Goal: Information Seeking & Learning: Learn about a topic

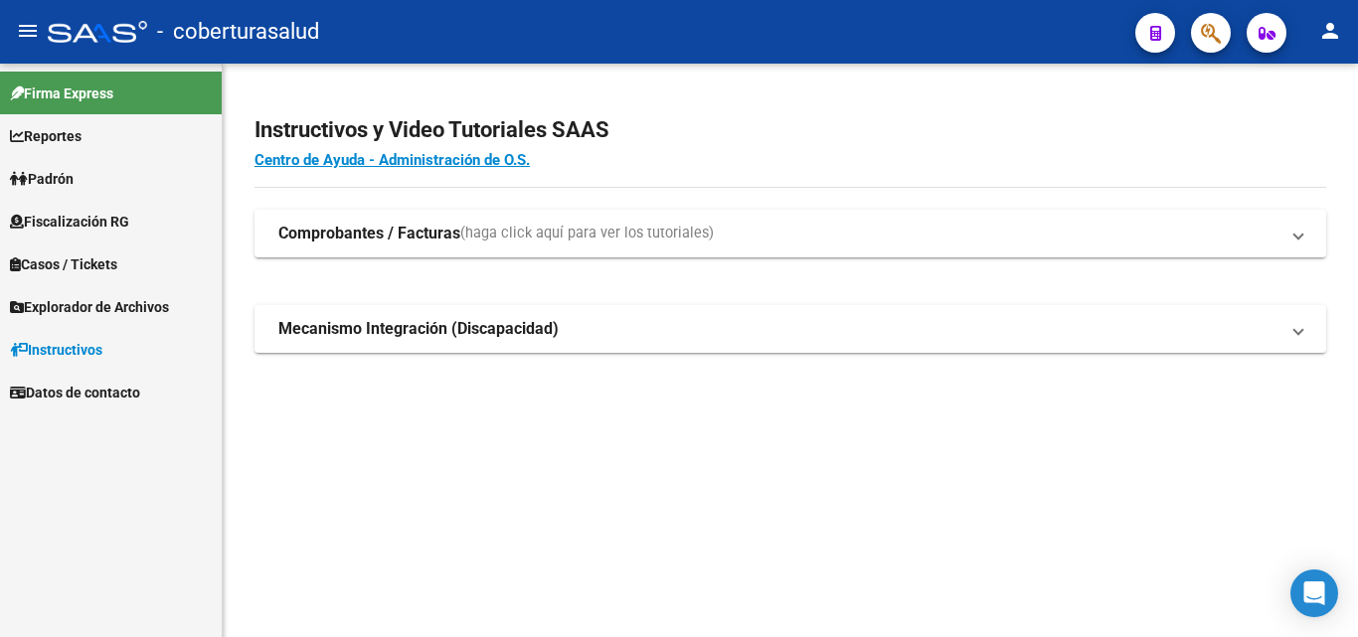
click at [70, 223] on span "Fiscalización RG" at bounding box center [69, 222] width 119 height 22
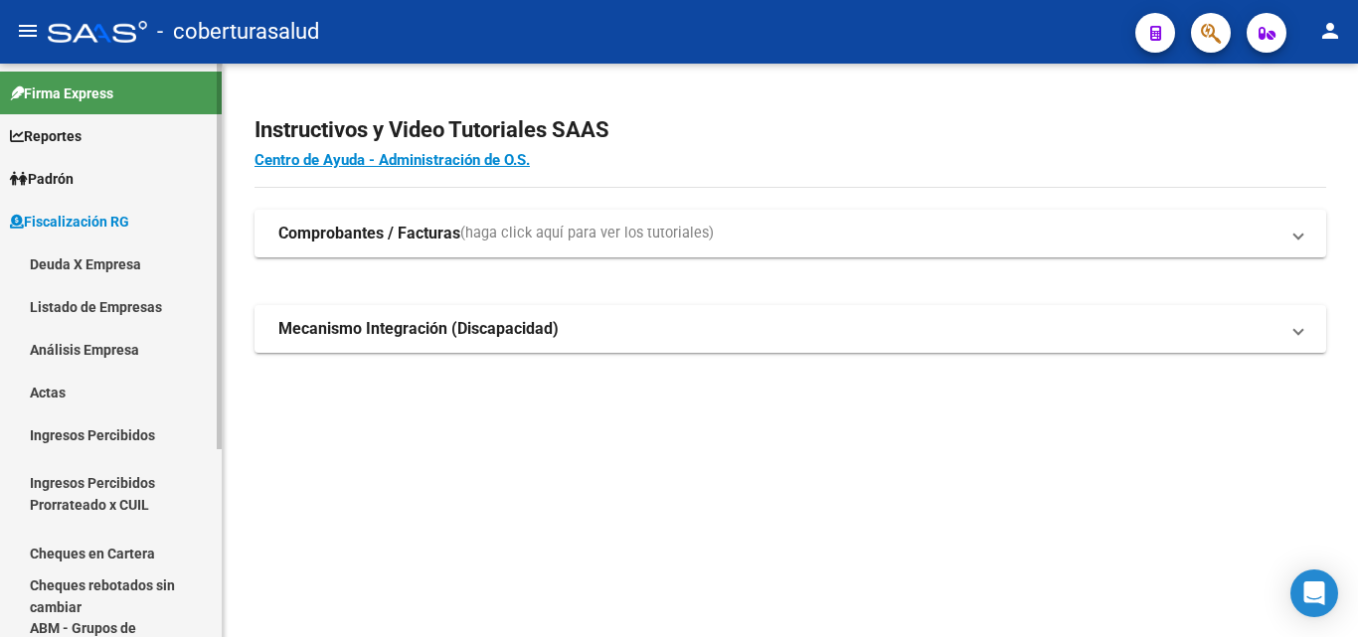
click at [76, 260] on link "Deuda X Empresa" at bounding box center [111, 263] width 222 height 43
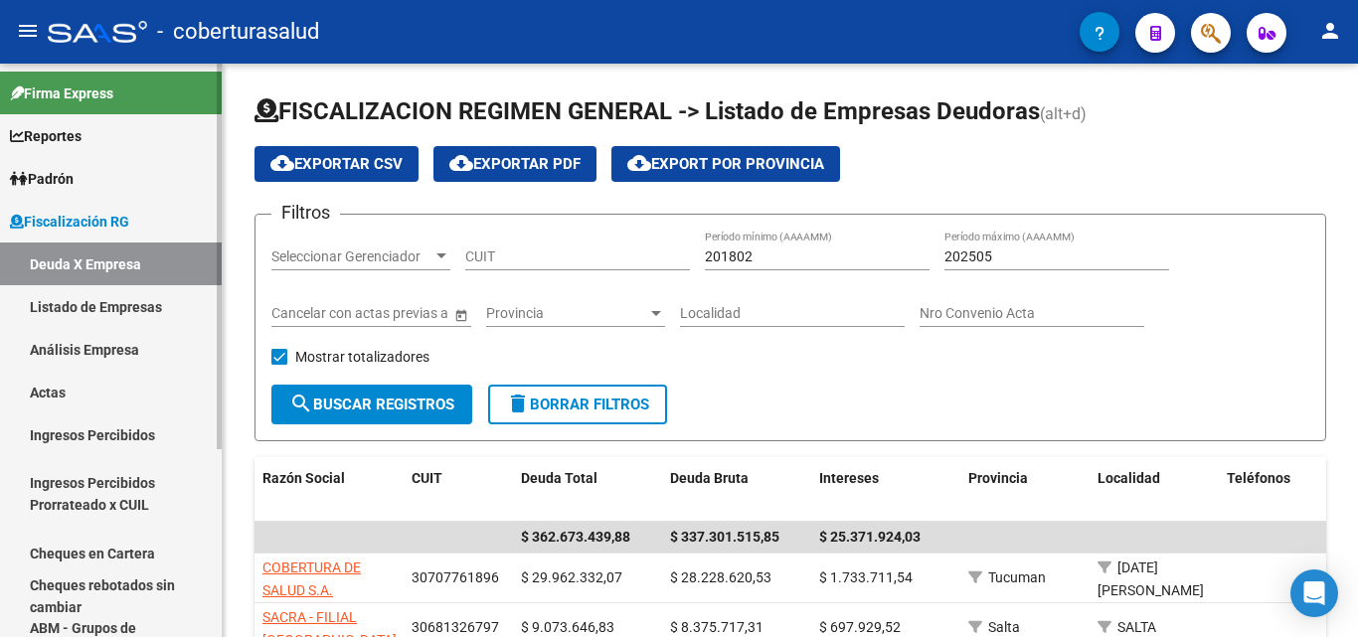
click at [73, 301] on link "Listado de Empresas" at bounding box center [111, 306] width 222 height 43
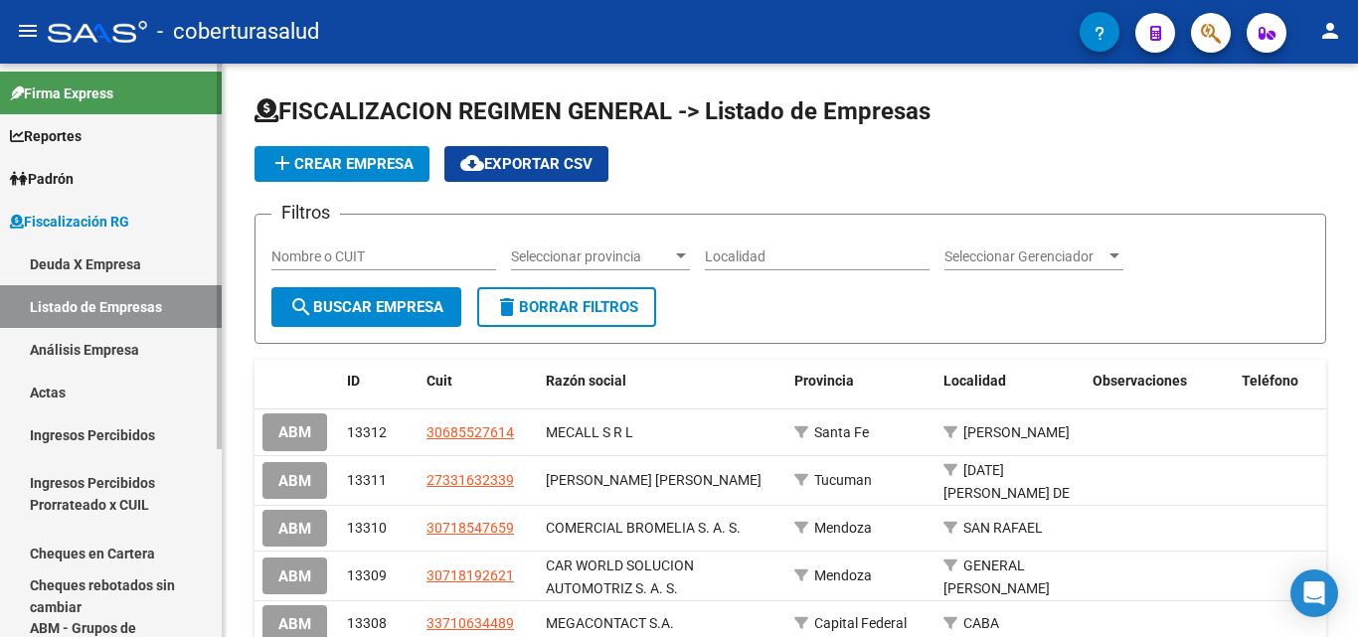
click at [67, 345] on link "Análisis Empresa" at bounding box center [111, 349] width 222 height 43
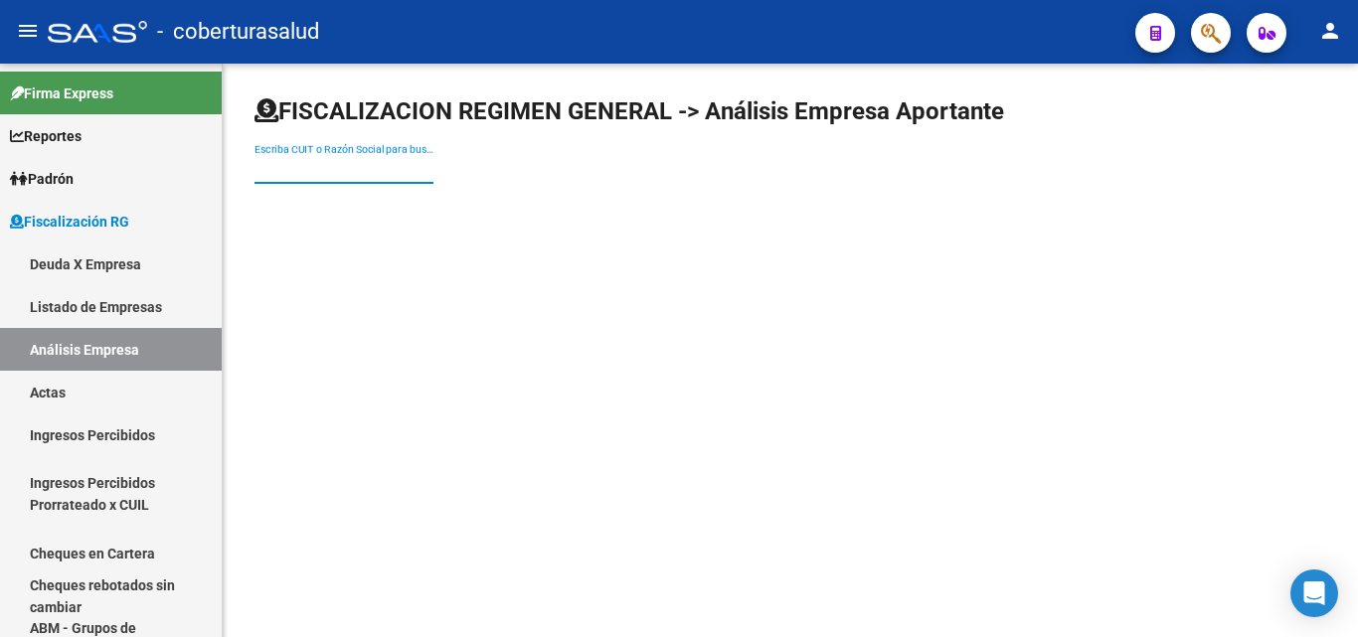
click at [290, 161] on input "Escriba CUIT o Razón Social para buscar" at bounding box center [343, 169] width 179 height 17
paste input "30715076787"
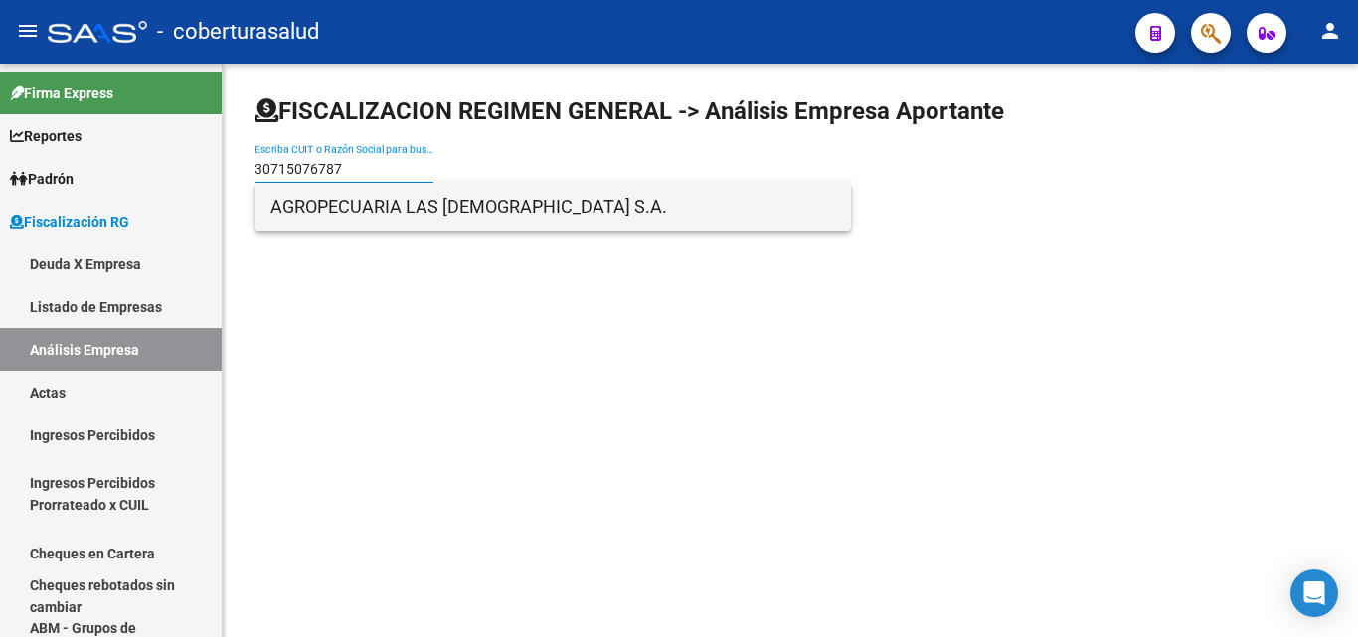
type input "30715076787"
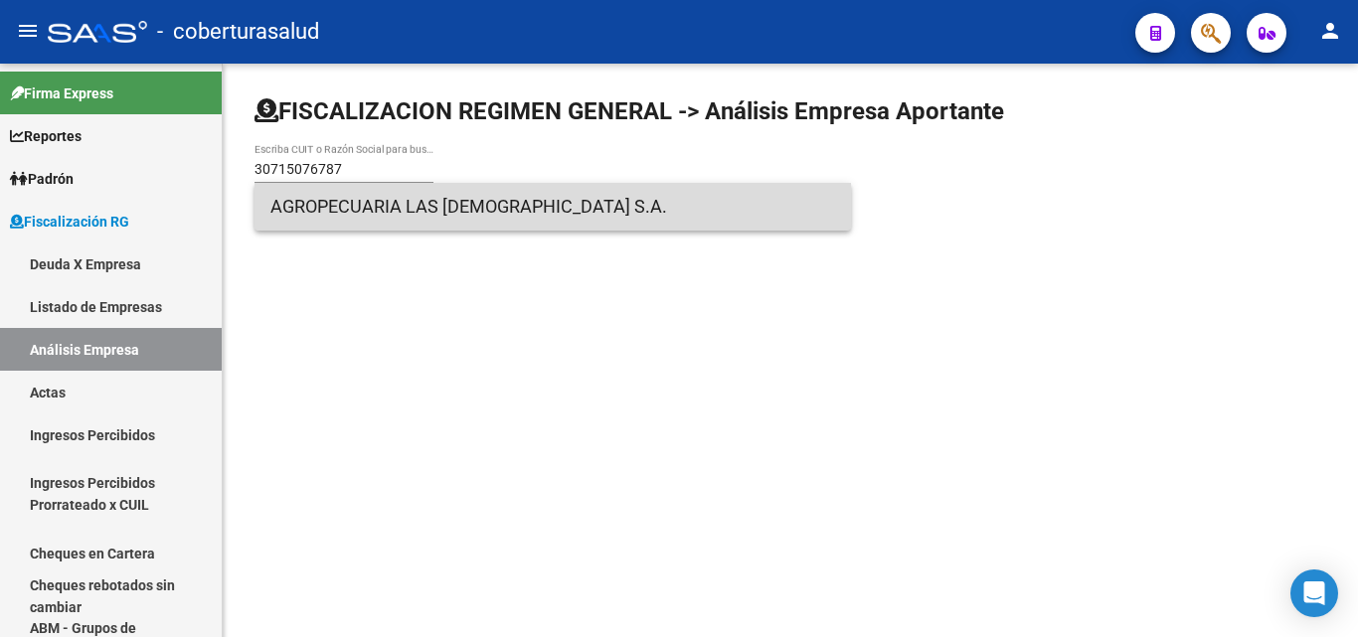
click at [318, 202] on span "AGROPECUARIA LAS [DEMOGRAPHIC_DATA] S.A." at bounding box center [552, 207] width 564 height 48
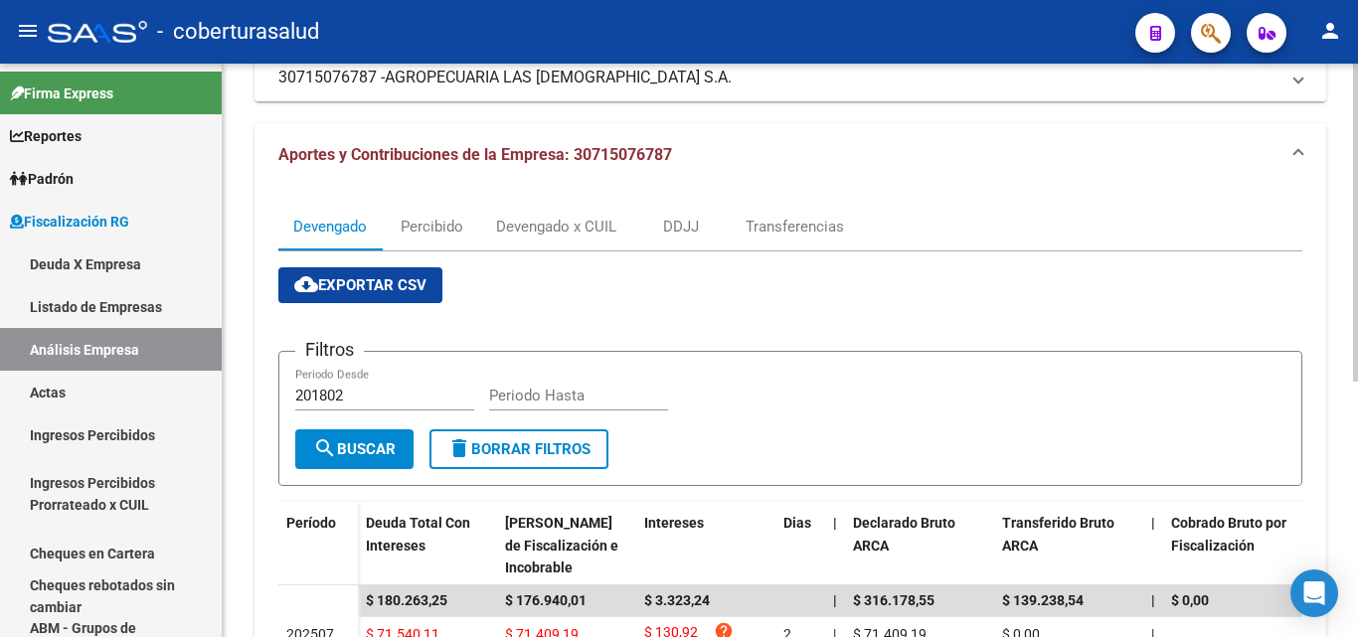
scroll to position [298, 0]
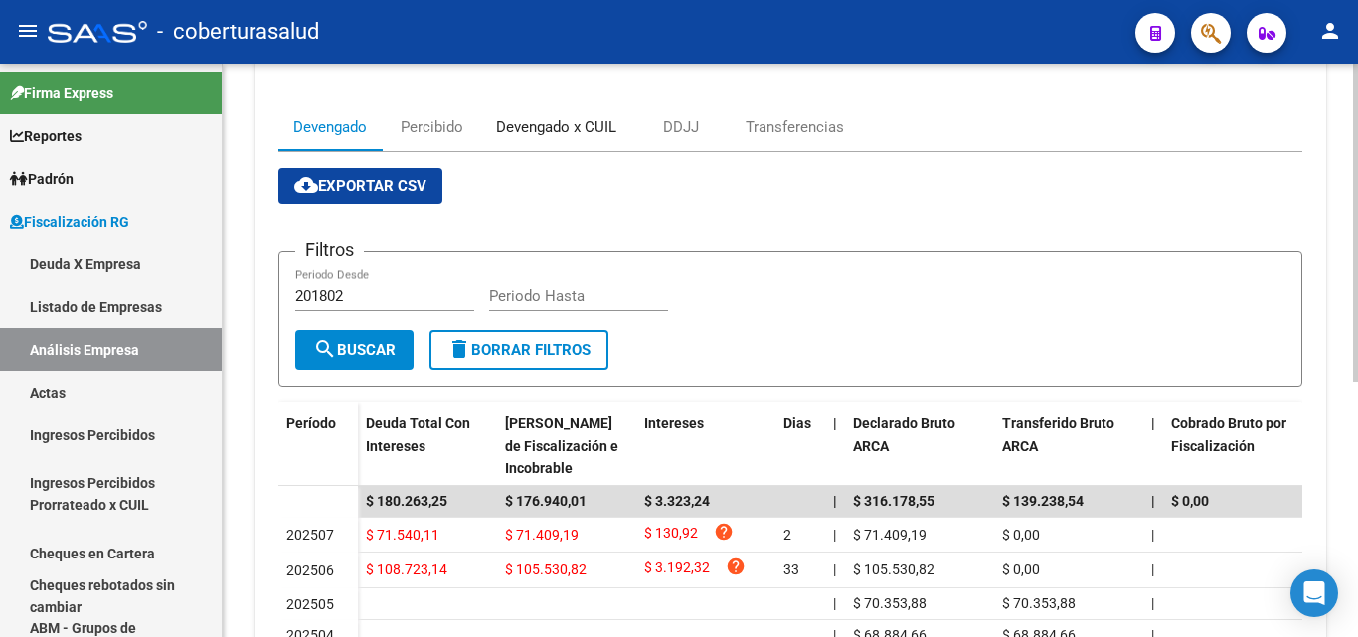
drag, startPoint x: 555, startPoint y: 137, endPoint x: 508, endPoint y: 196, distance: 75.0
click at [554, 139] on div "Devengado x CUIL" at bounding box center [556, 127] width 150 height 48
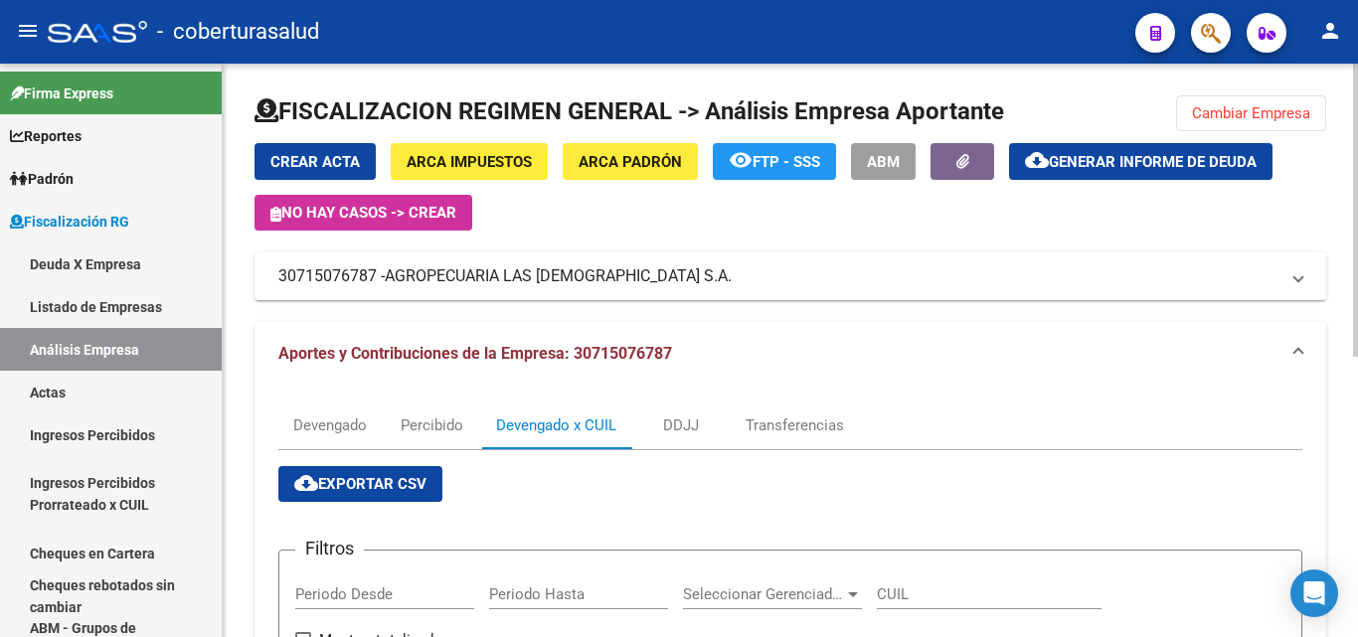
scroll to position [497, 0]
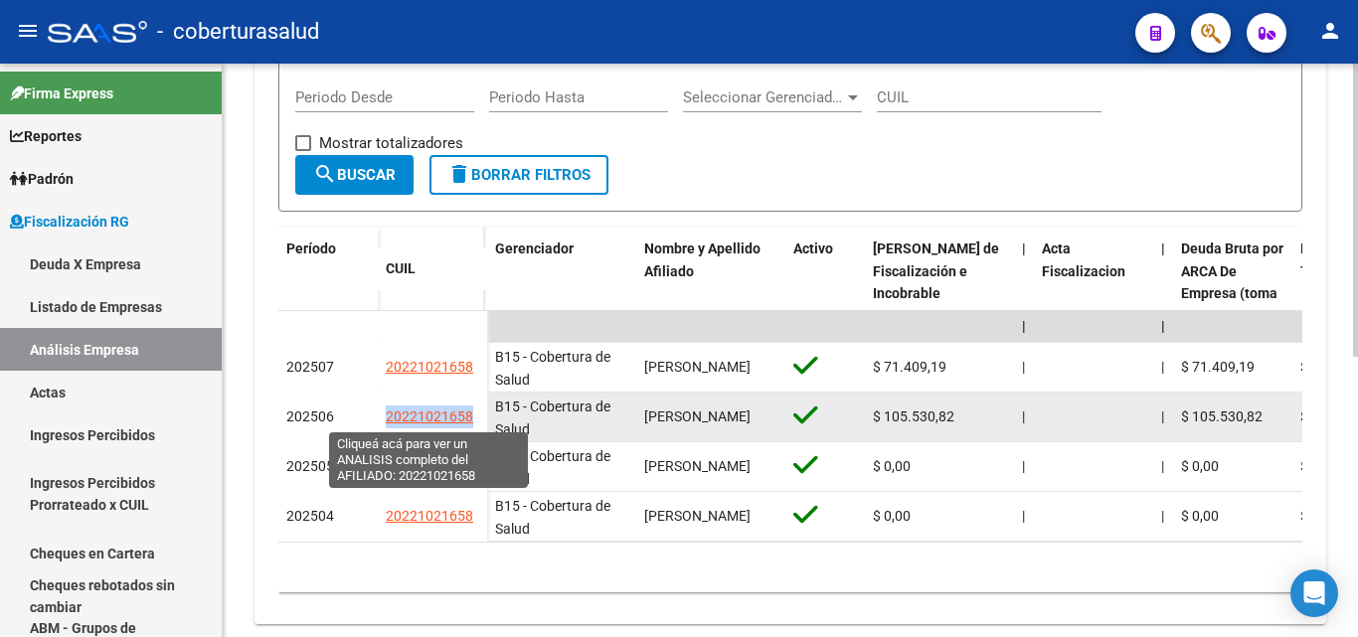
drag, startPoint x: 479, startPoint y: 420, endPoint x: 408, endPoint y: 406, distance: 71.9
click at [387, 421] on datatable-body-cell "20221021658" at bounding box center [432, 418] width 109 height 50
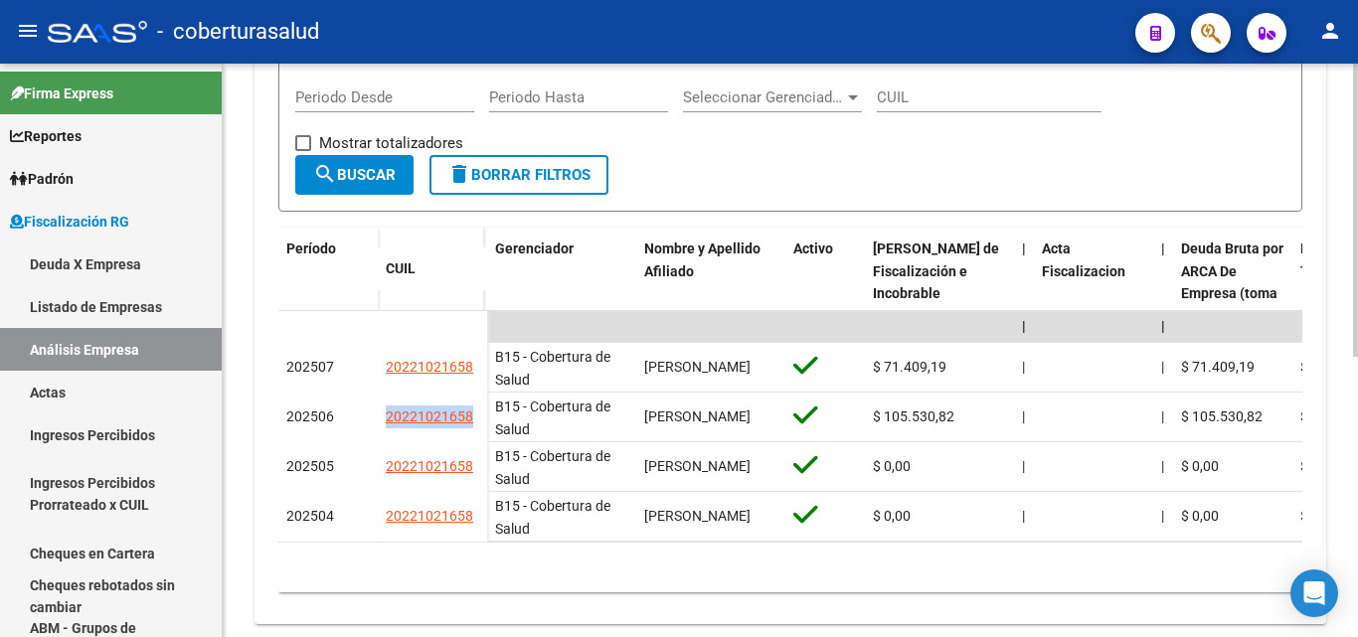
copy span "20221021658"
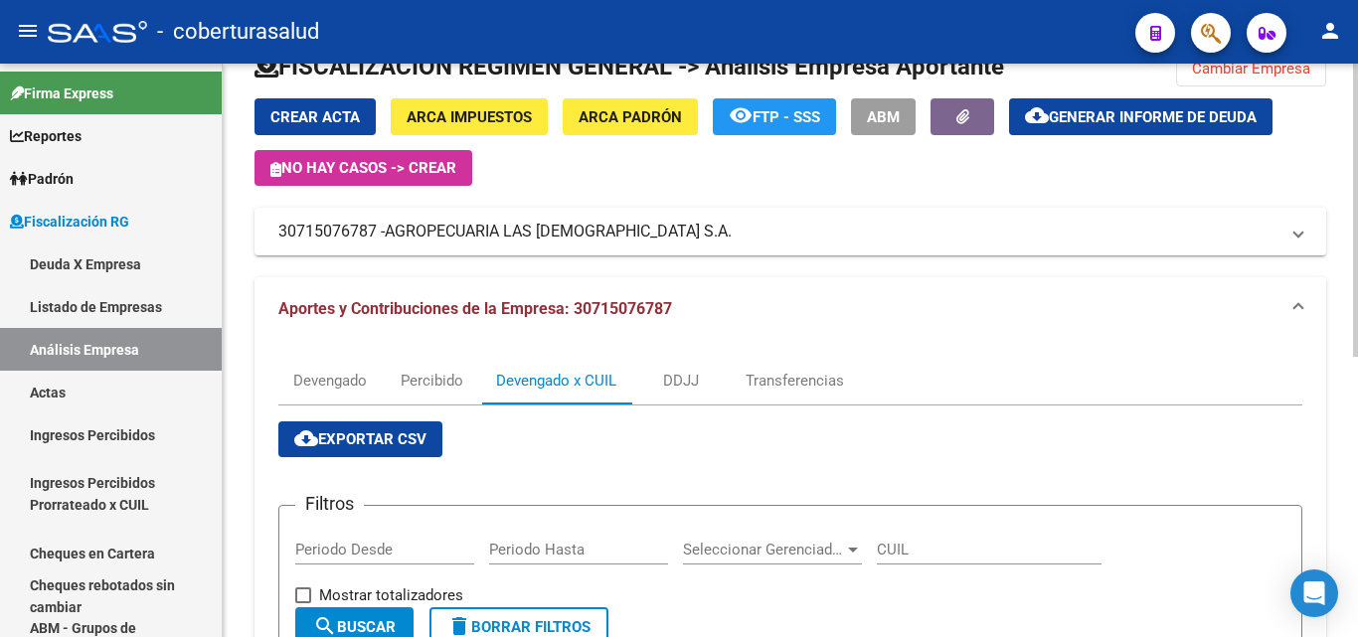
scroll to position [0, 0]
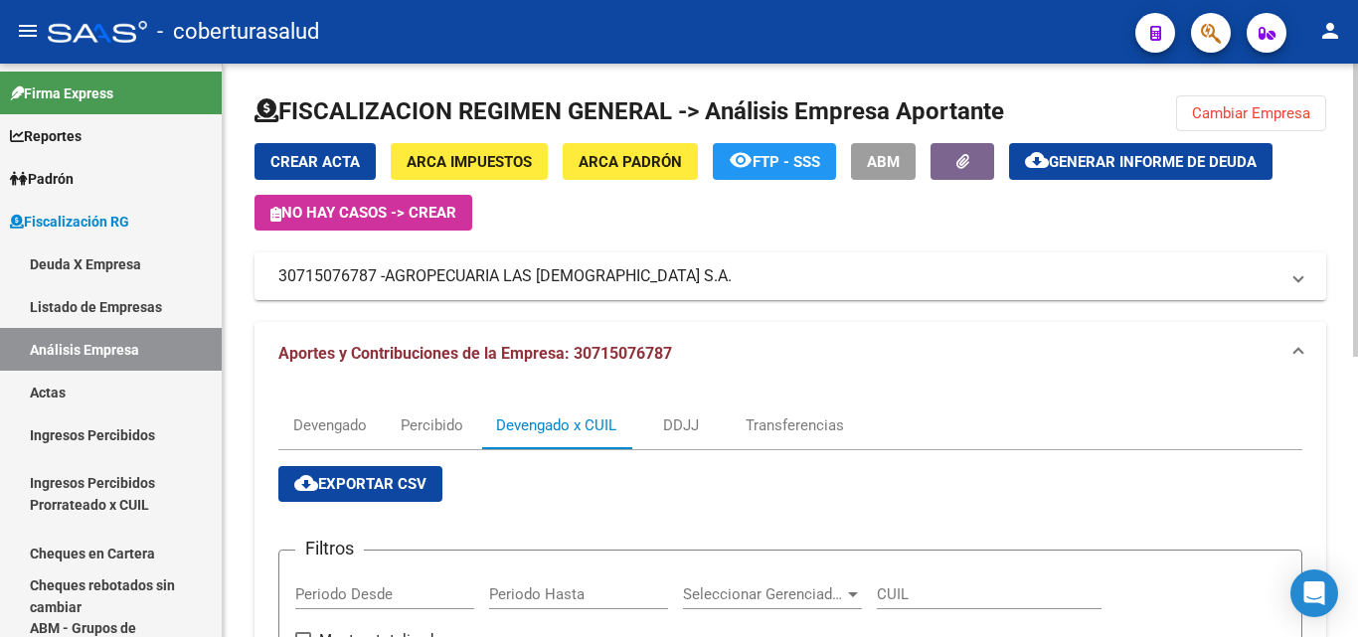
click at [1194, 99] on button "Cambiar Empresa" at bounding box center [1251, 113] width 150 height 36
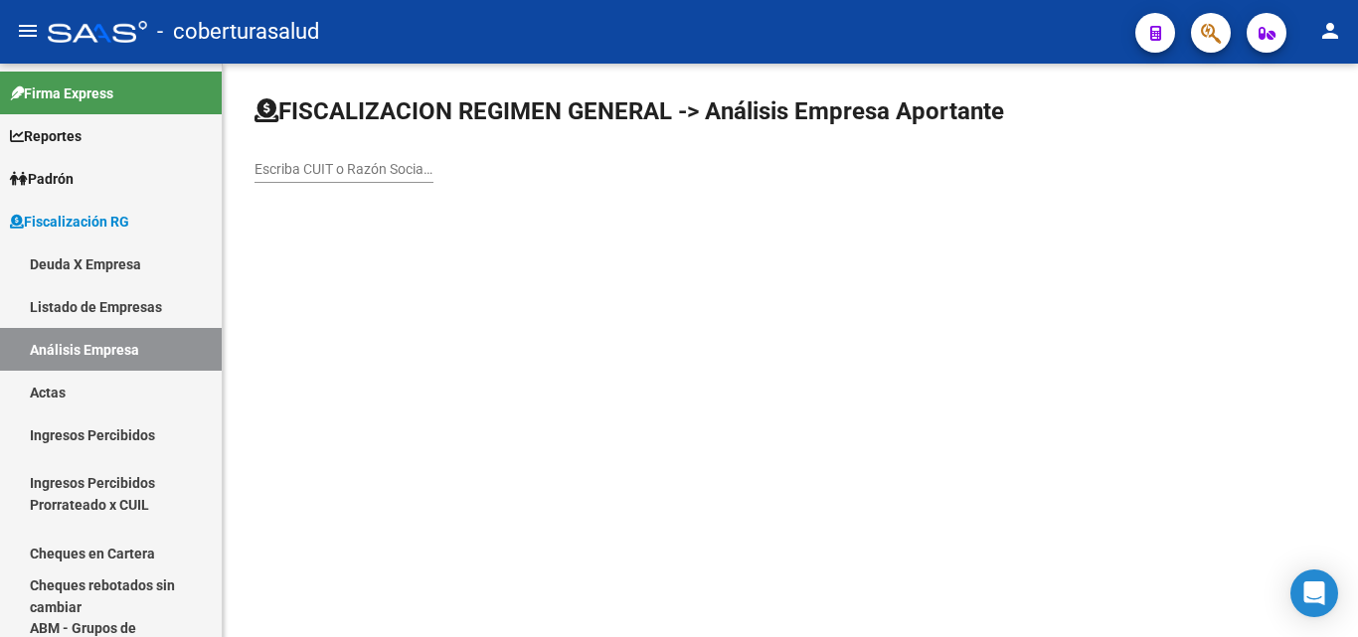
click at [280, 158] on div "Escriba CUIT o Razón Social para buscar" at bounding box center [343, 163] width 179 height 40
paste input "30711927979"
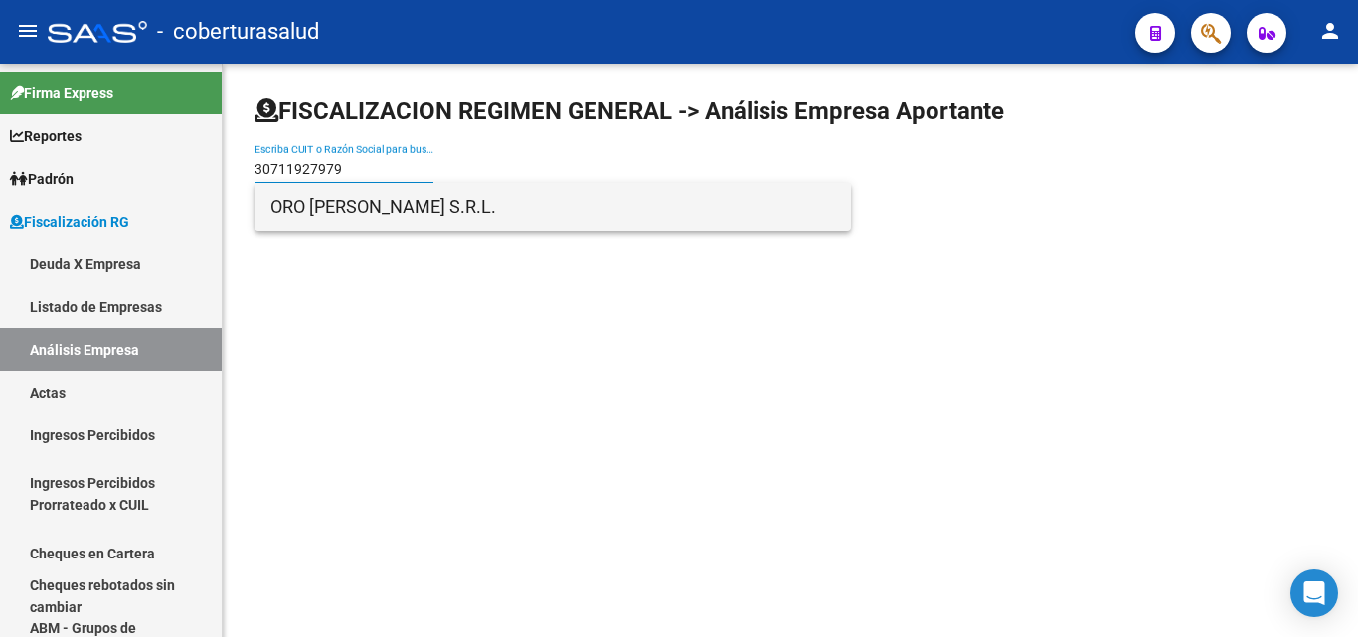
type input "30711927979"
click at [323, 210] on span "ORO [PERSON_NAME] S.R.L." at bounding box center [552, 207] width 564 height 48
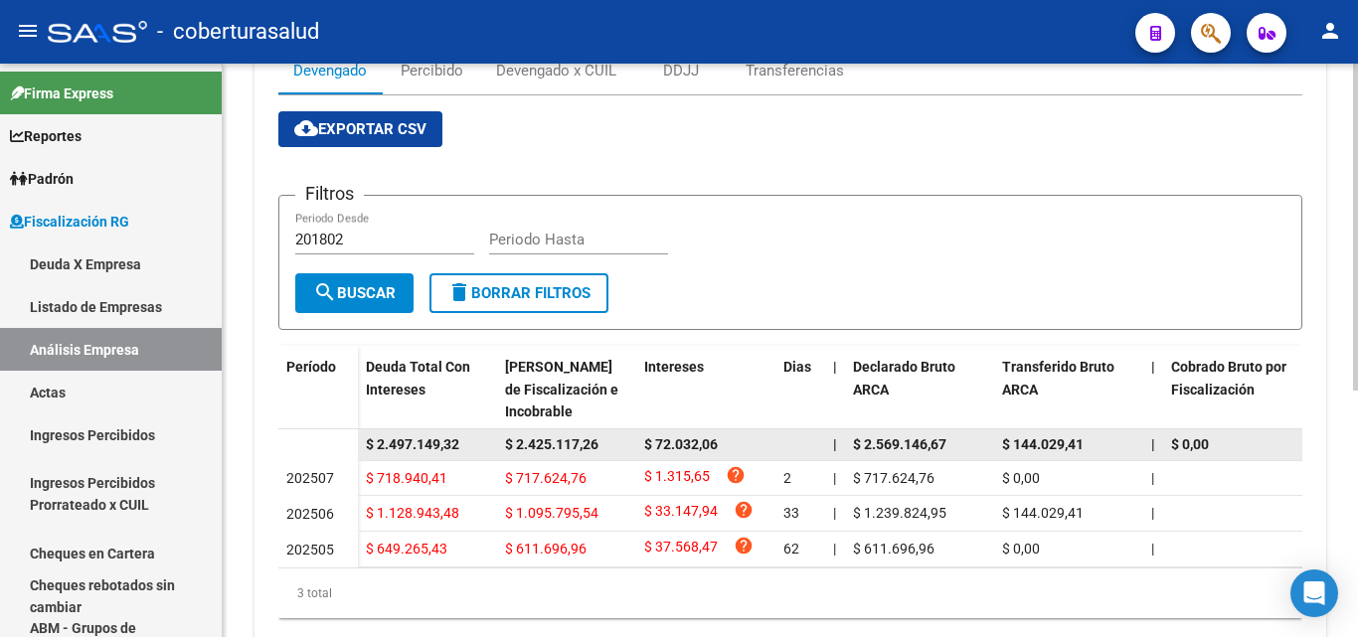
scroll to position [398, 0]
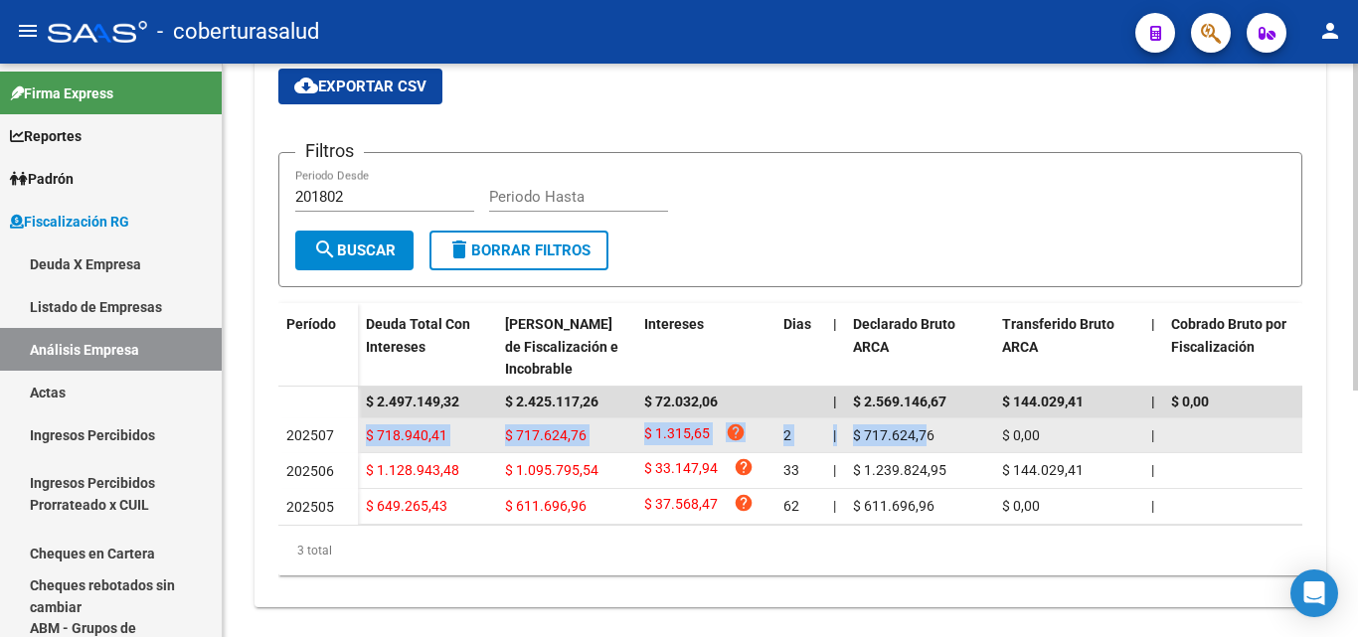
drag, startPoint x: 360, startPoint y: 435, endPoint x: 927, endPoint y: 431, distance: 567.5
click at [538, 431] on span "$ 717.624,76" at bounding box center [545, 435] width 81 height 16
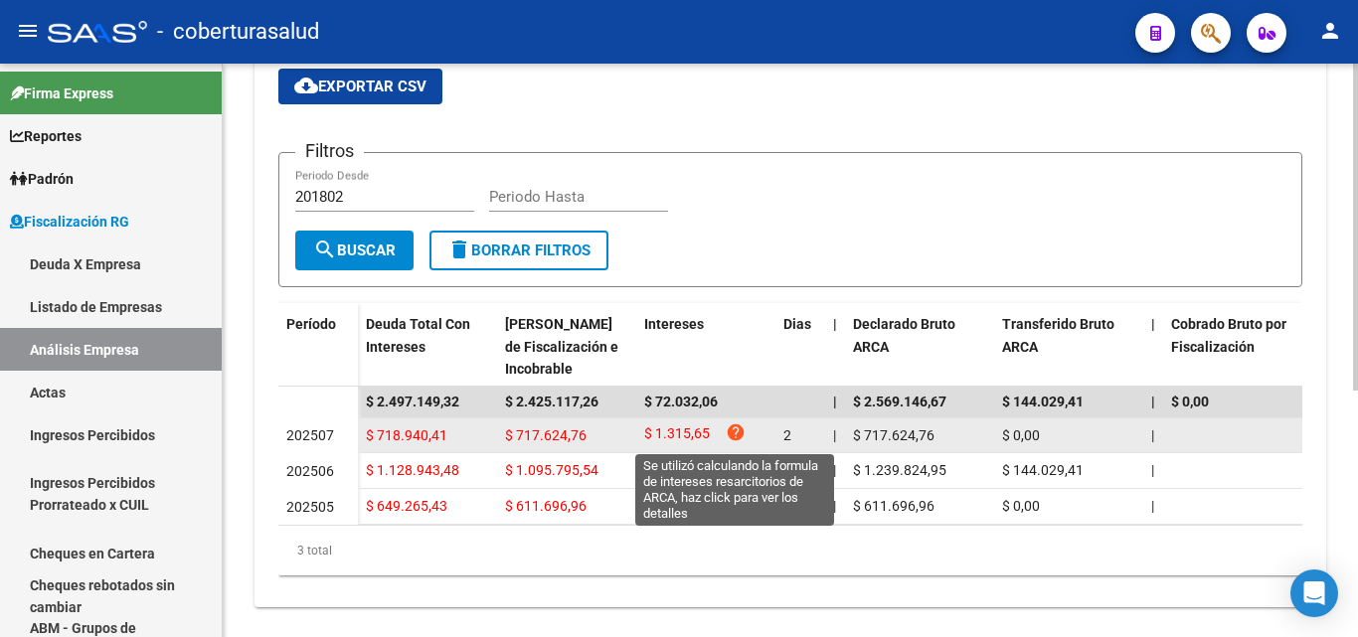
click at [733, 428] on icon "help" at bounding box center [735, 432] width 20 height 20
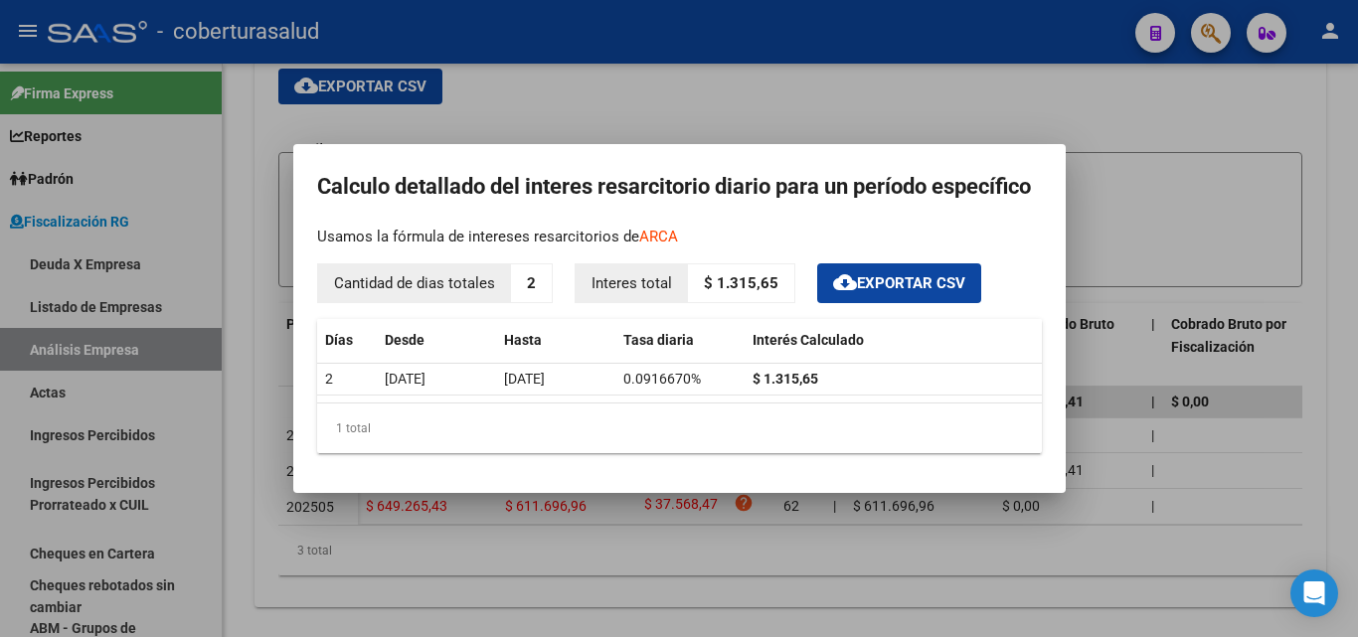
click at [581, 529] on div at bounding box center [679, 318] width 1358 height 637
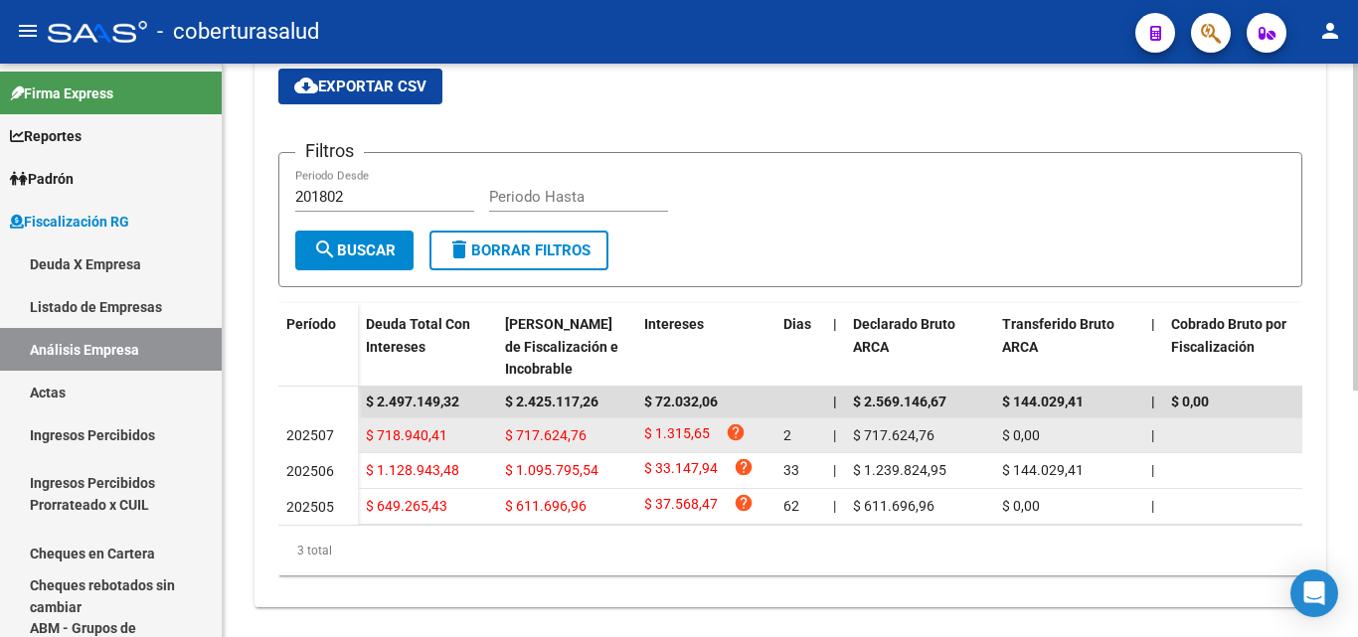
drag, startPoint x: 1041, startPoint y: 435, endPoint x: 964, endPoint y: 433, distance: 76.6
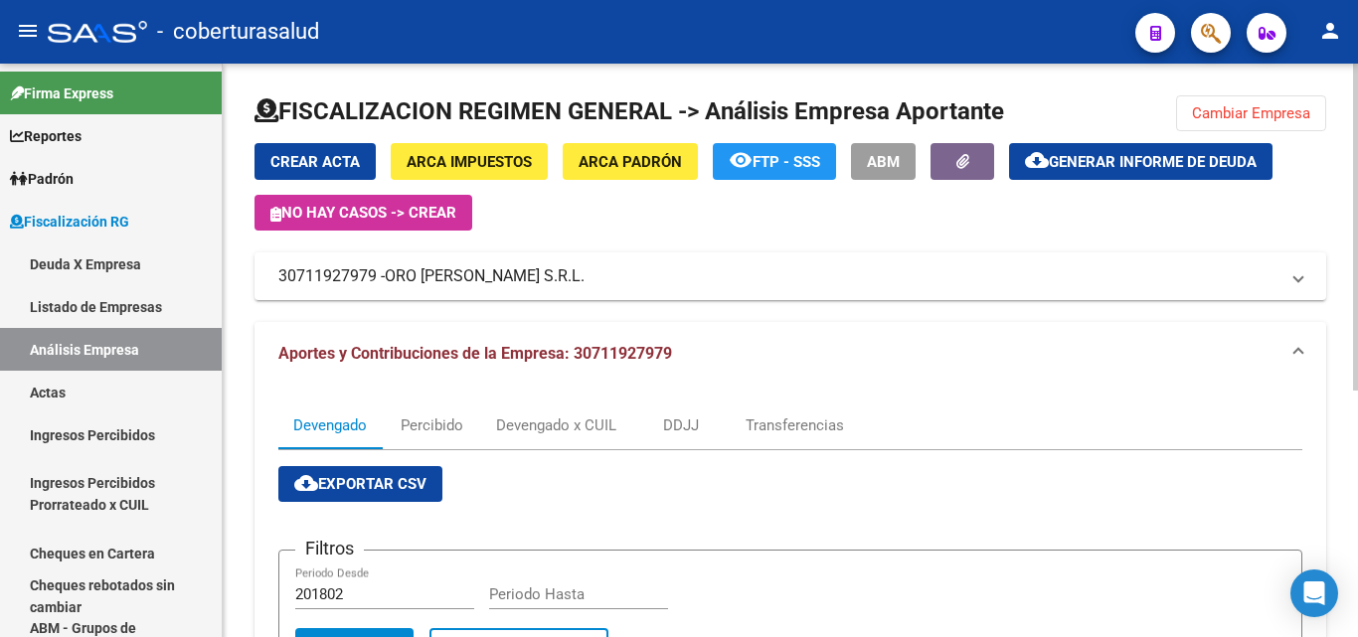
click at [1205, 105] on span "Cambiar Empresa" at bounding box center [1251, 113] width 118 height 18
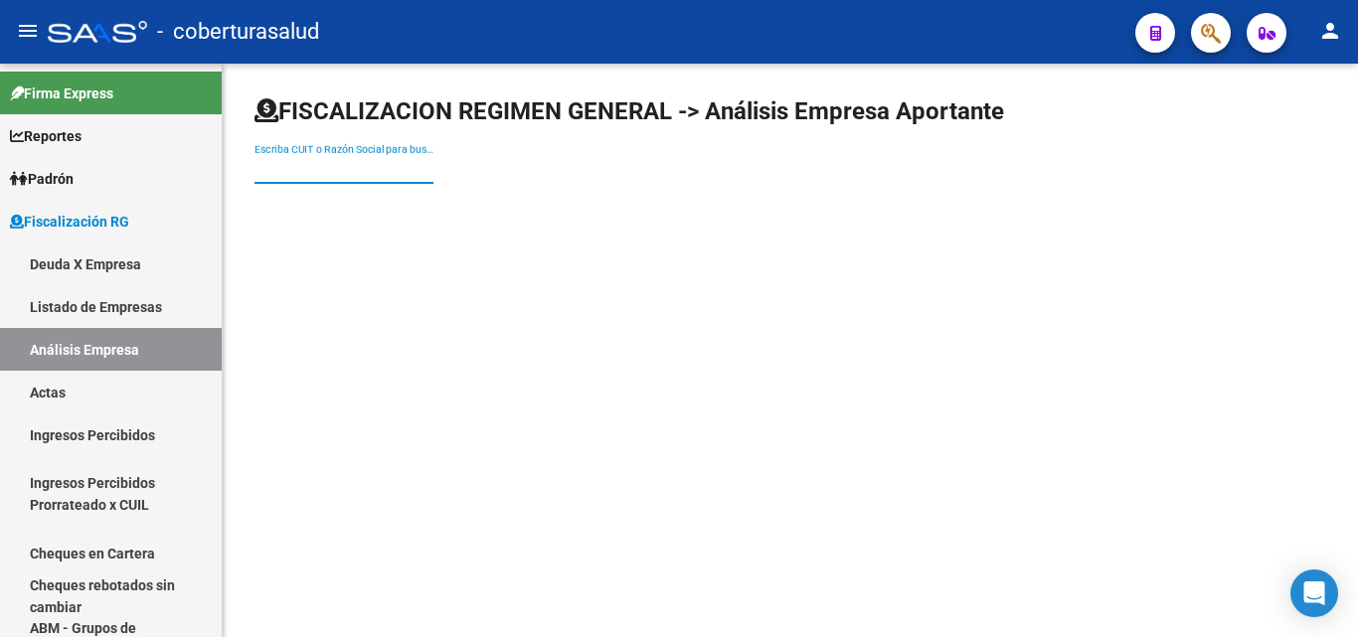
click at [402, 174] on input "Escriba CUIT o Razón Social para buscar" at bounding box center [343, 169] width 179 height 17
paste input "20922566950"
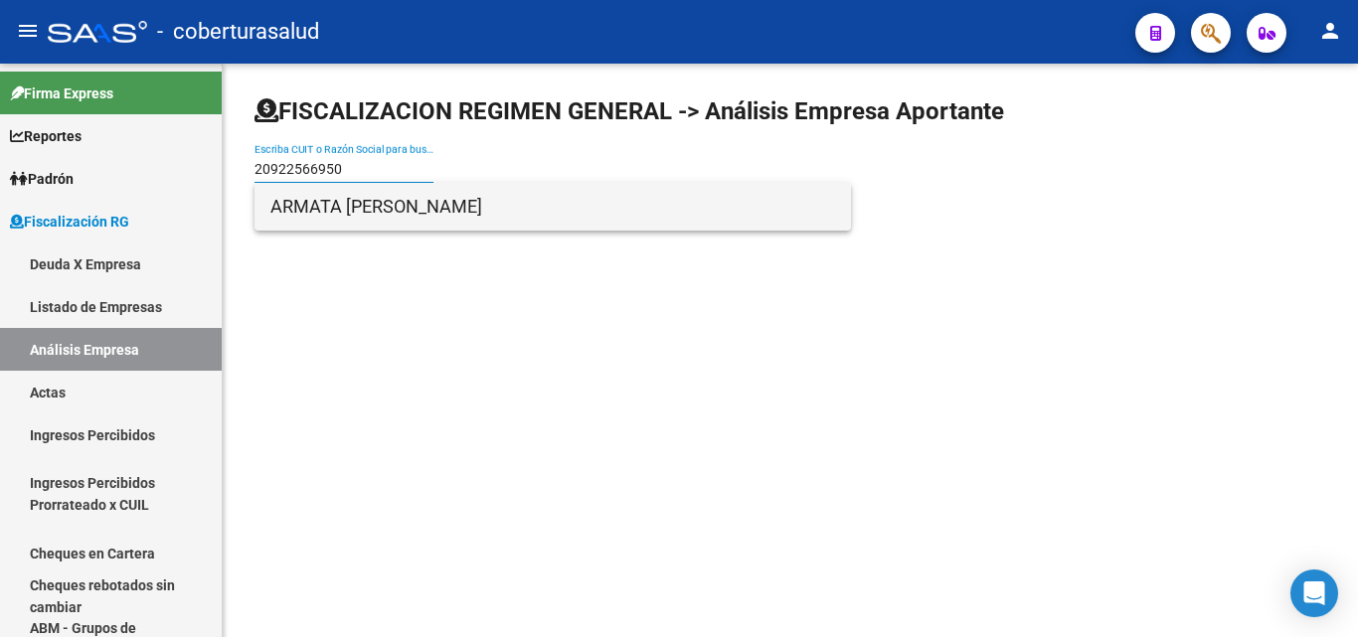
type input "20922566950"
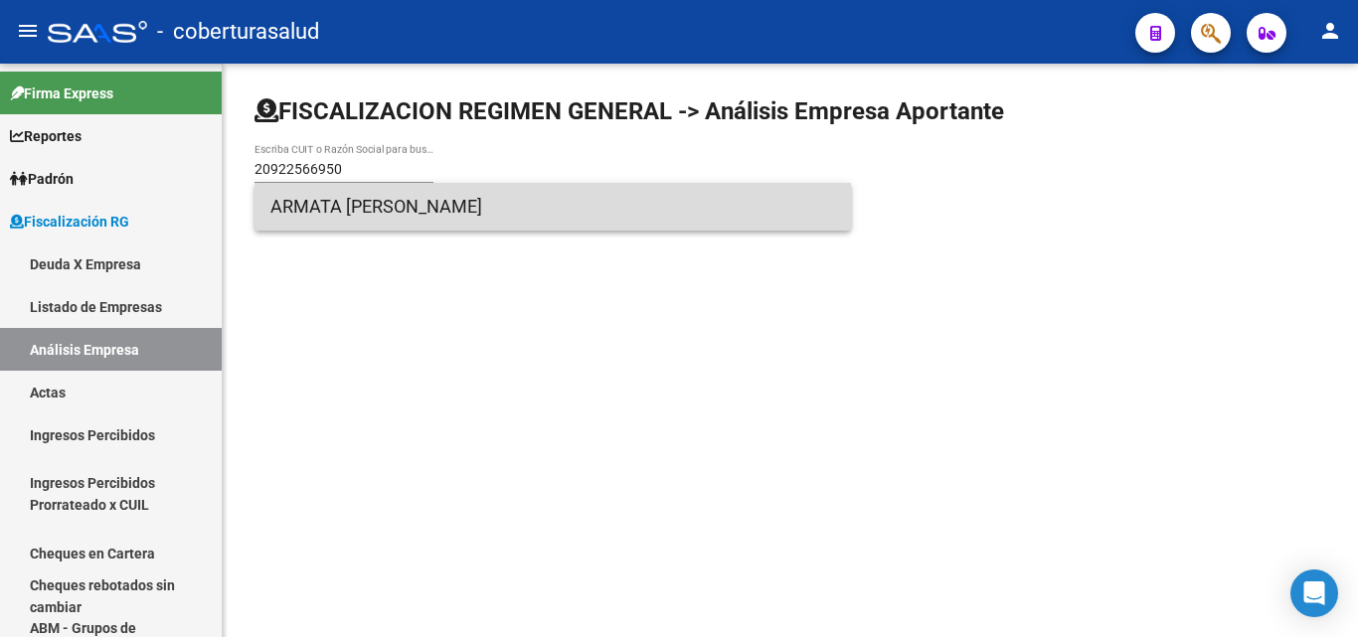
click at [387, 211] on span "ARMATA [PERSON_NAME]" at bounding box center [552, 207] width 564 height 48
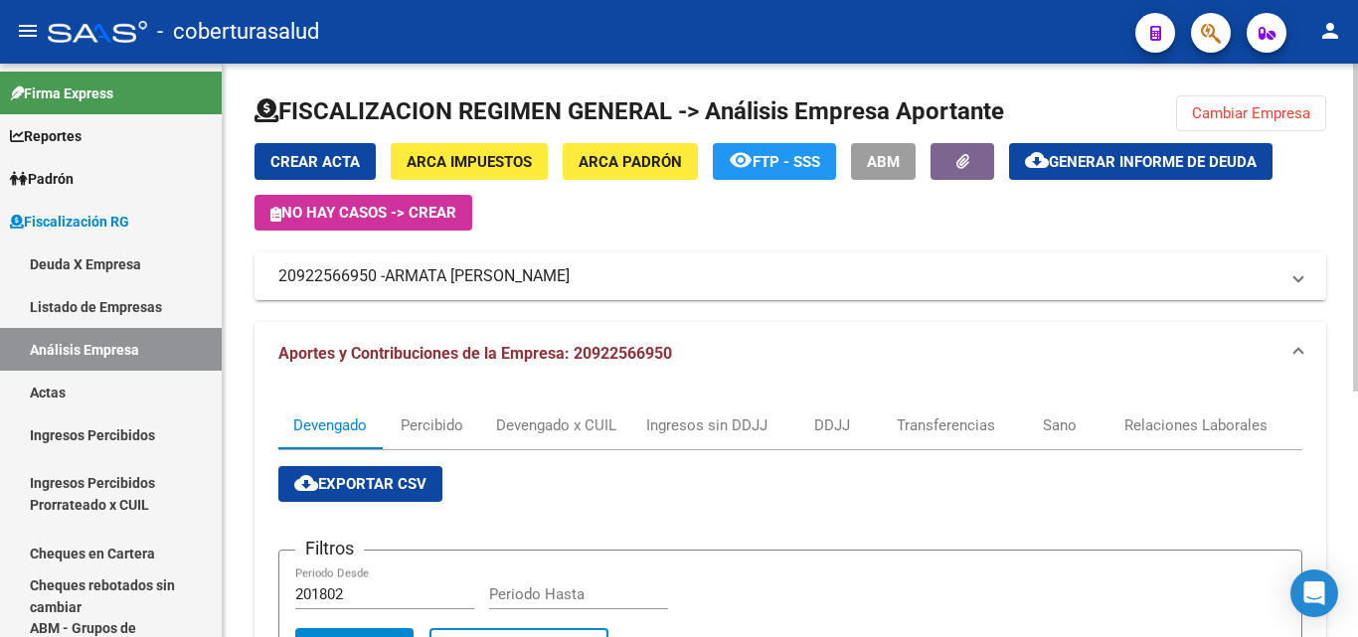
click at [483, 278] on span "ARMATA [PERSON_NAME]" at bounding box center [477, 276] width 185 height 22
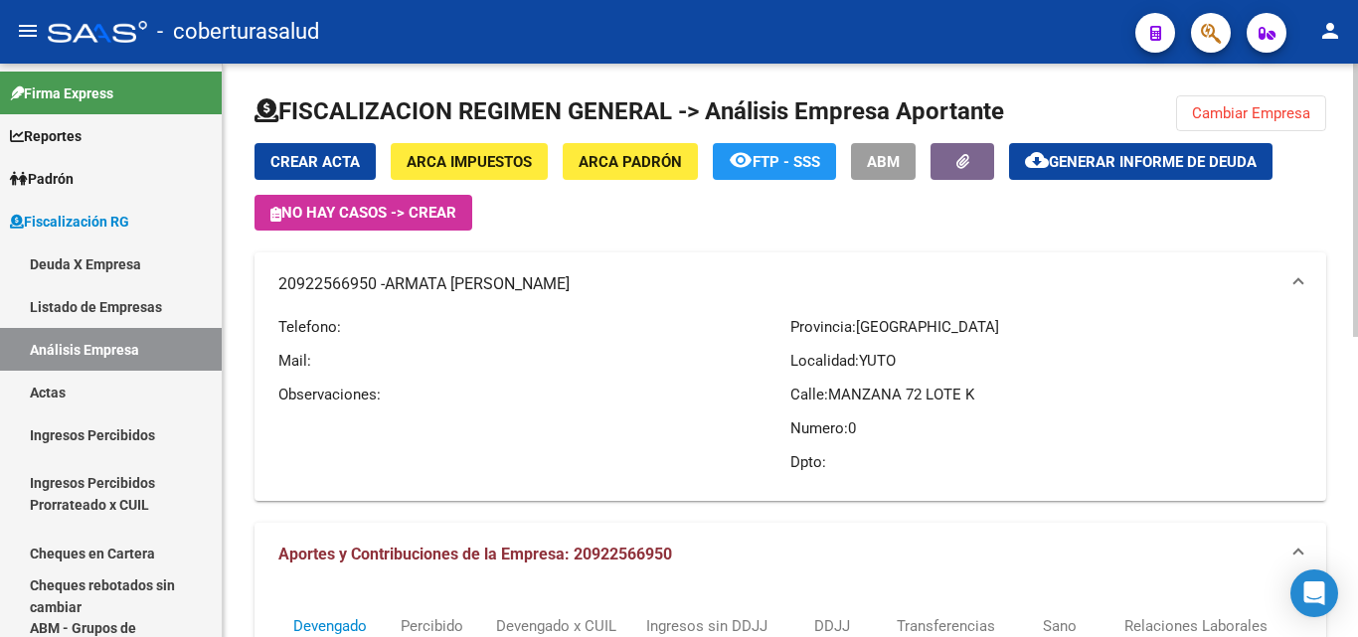
click at [1309, 113] on span "Cambiar Empresa" at bounding box center [1251, 113] width 118 height 18
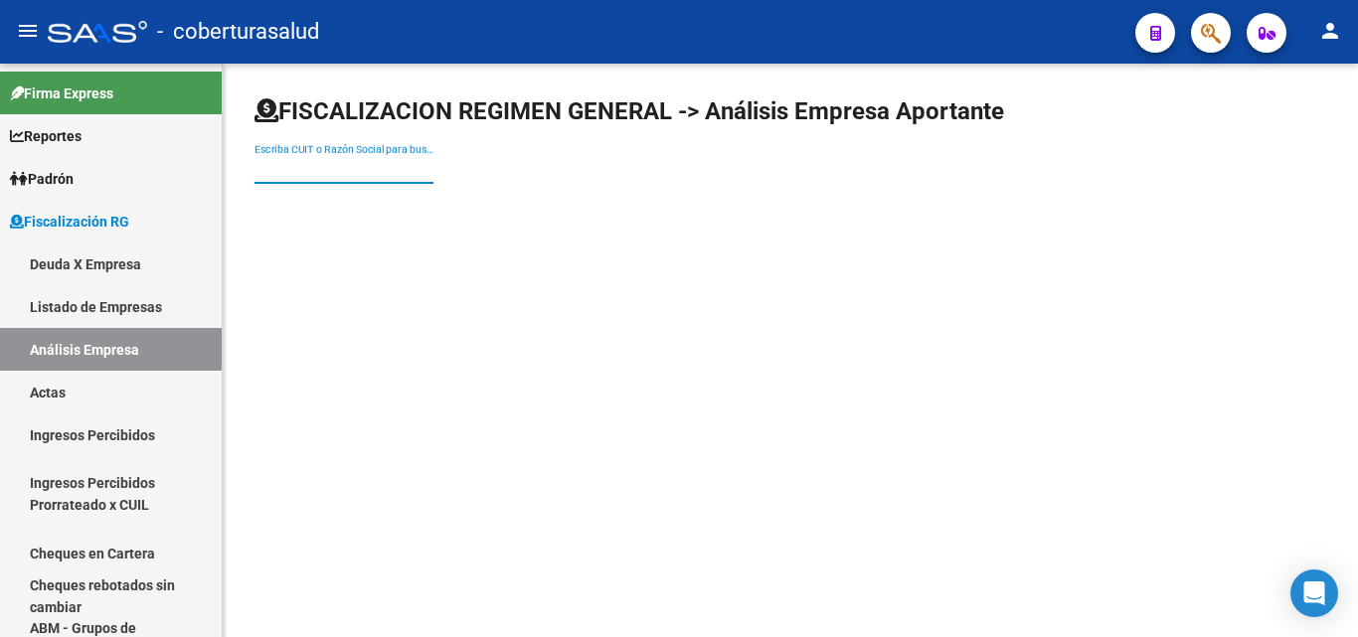
click at [385, 167] on input "Escriba CUIT o Razón Social para buscar" at bounding box center [343, 169] width 179 height 17
paste input "30717173704"
type input "30717173704"
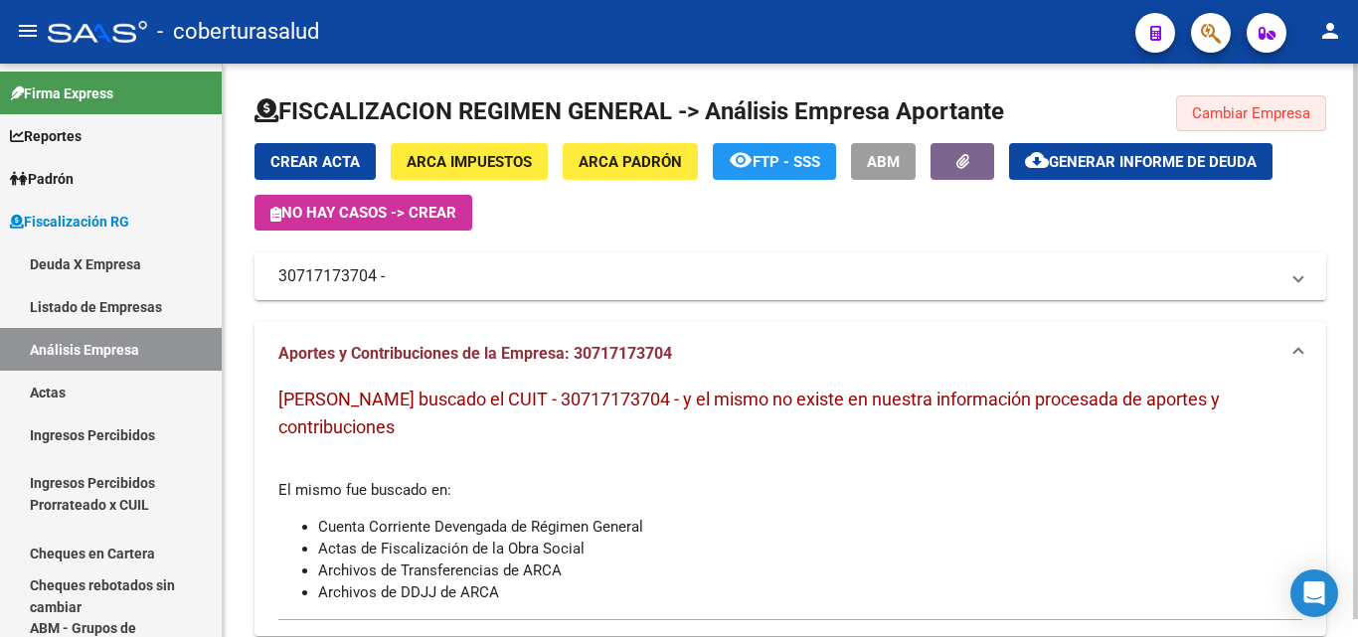
click at [1180, 103] on button "Cambiar Empresa" at bounding box center [1251, 113] width 150 height 36
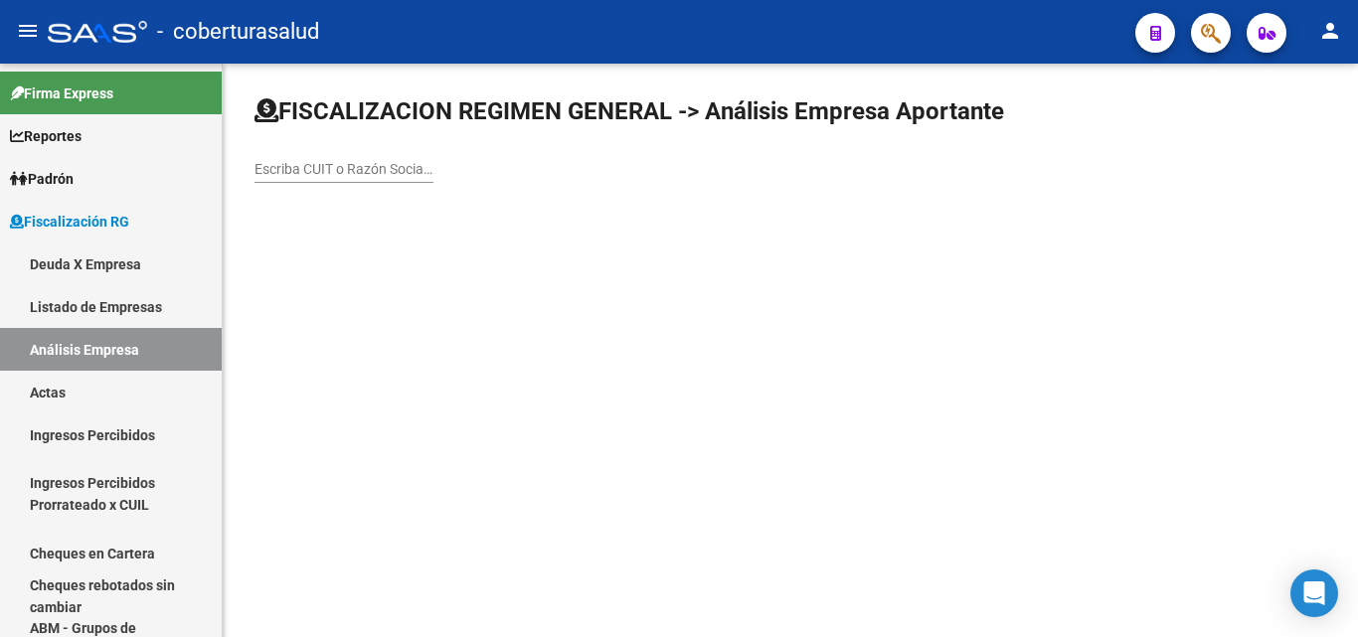
click at [1186, 107] on div "Escriba CUIT o Razón Social para buscar" at bounding box center [789, 147] width 1071 height 104
click at [305, 167] on input "Escriba CUIT o Razón Social para buscar" at bounding box center [343, 169] width 179 height 17
paste input "30712448578"
type input "30712448578"
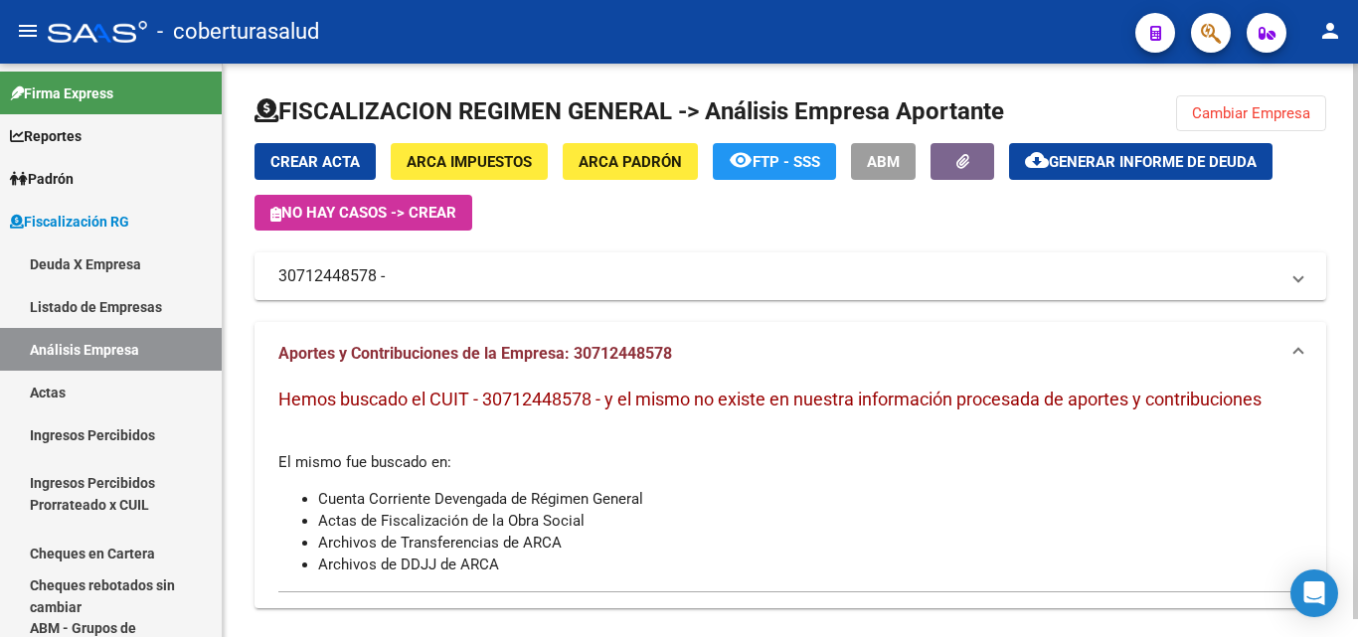
drag, startPoint x: 1329, startPoint y: 117, endPoint x: 1291, endPoint y: 115, distance: 37.8
click at [1327, 117] on div "FISCALIZACION REGIMEN GENERAL -> Análisis Empresa Aportante Cambiar Empresa Cre…" at bounding box center [790, 360] width 1135 height 592
click at [1291, 115] on span "Cambiar Empresa" at bounding box center [1251, 113] width 118 height 18
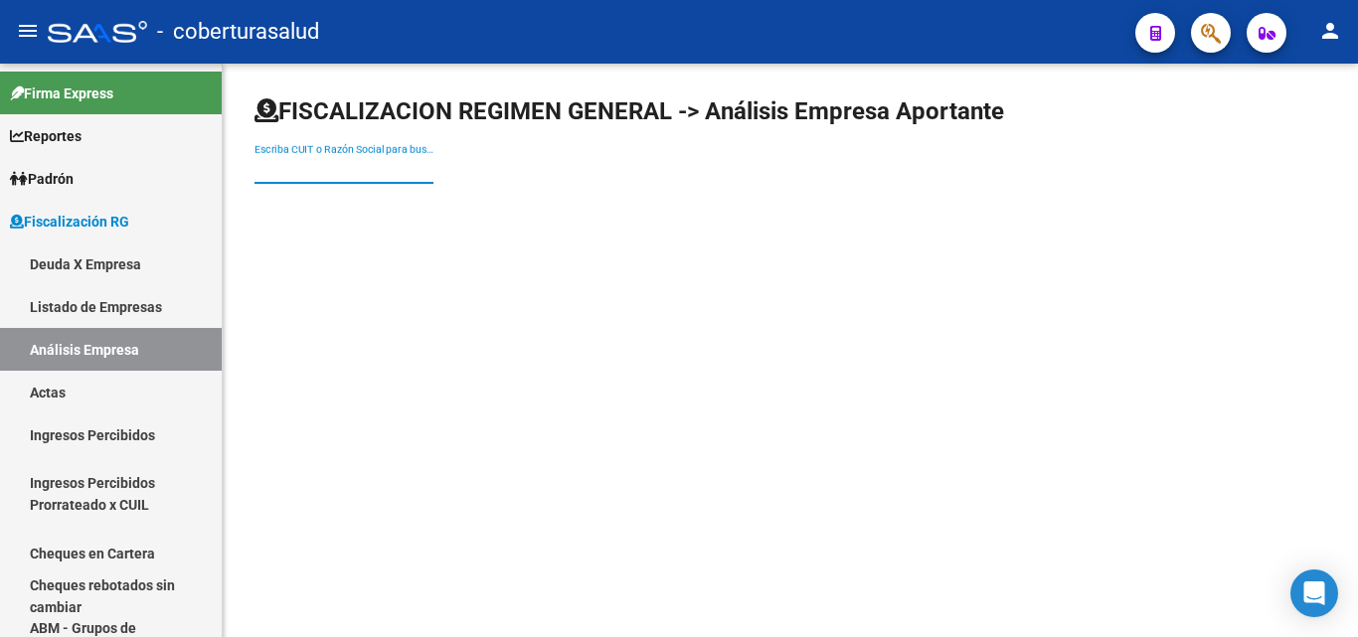
click at [378, 175] on input "Escriba CUIT o Razón Social para buscar" at bounding box center [343, 169] width 179 height 17
paste input "30708713593"
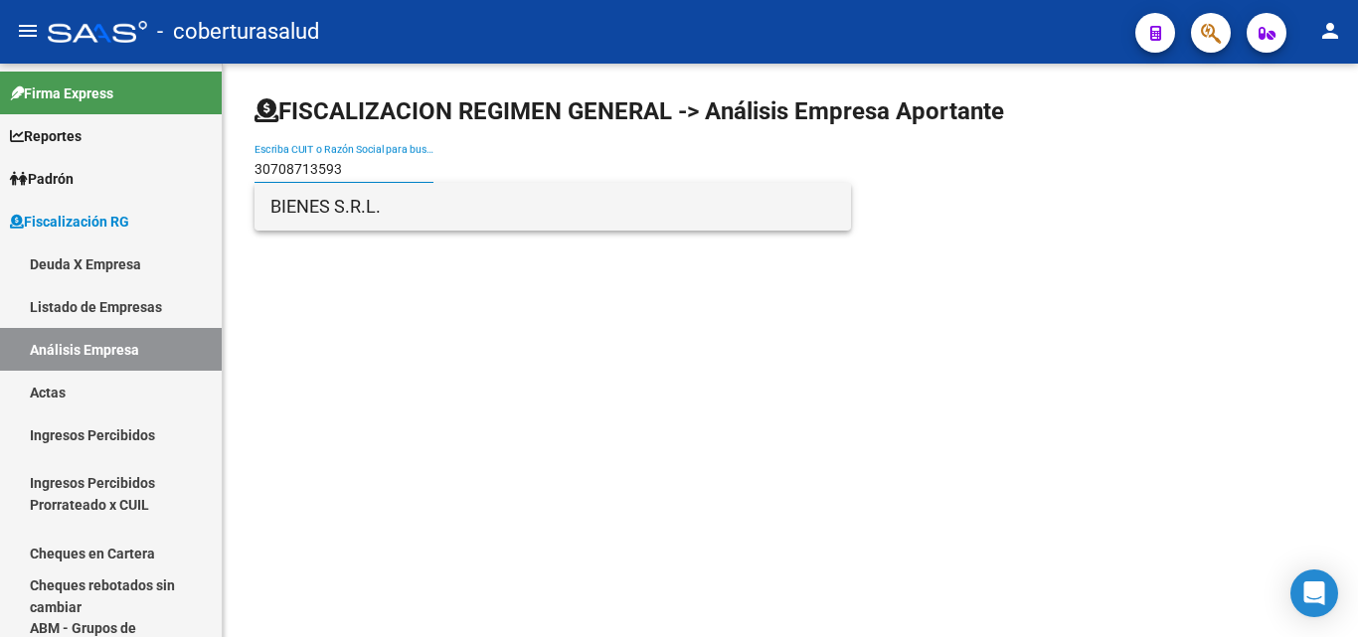
type input "30708713593"
click at [363, 210] on span "BIENES S.R.L." at bounding box center [552, 207] width 564 height 48
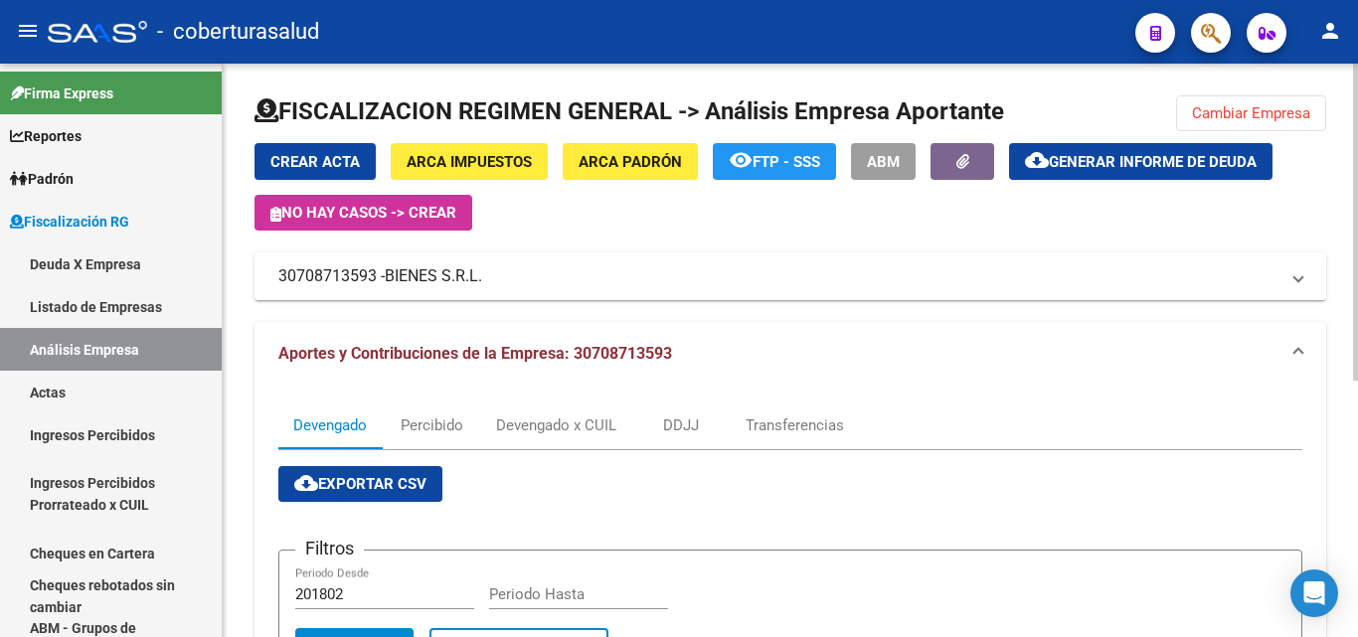
click at [1233, 104] on span "Cambiar Empresa" at bounding box center [1251, 113] width 118 height 18
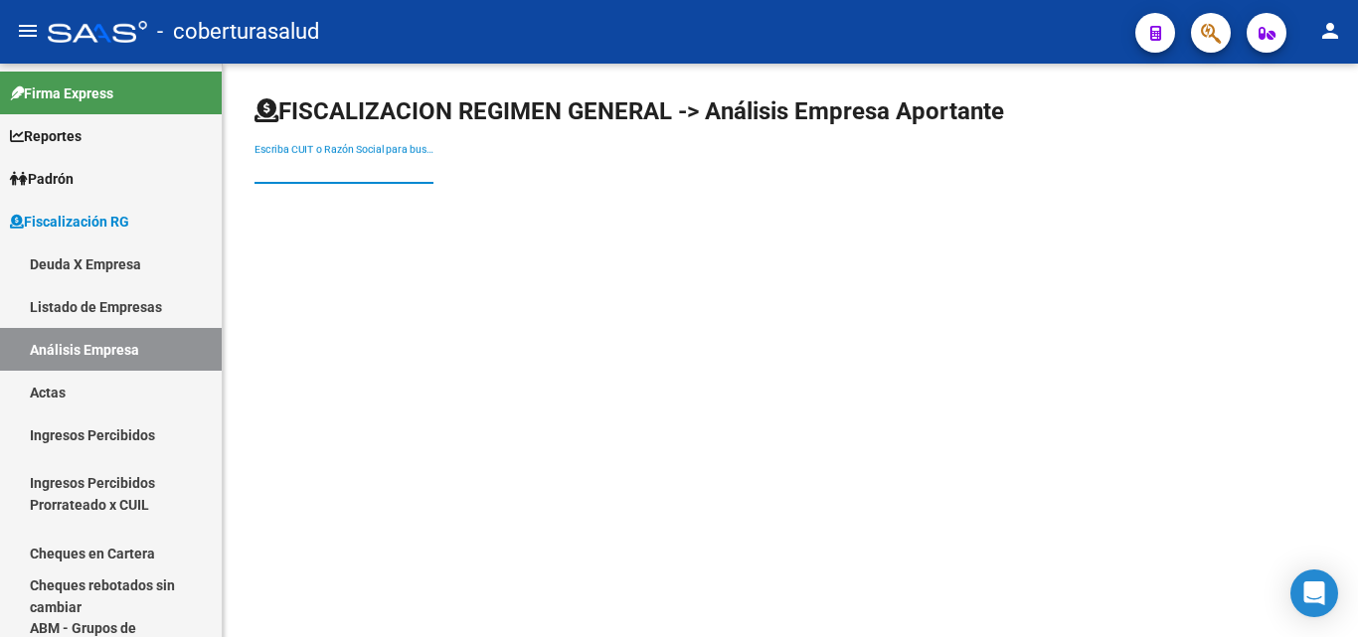
click at [379, 170] on input "Escriba CUIT o Razón Social para buscar" at bounding box center [343, 169] width 179 height 17
paste input "20208916727"
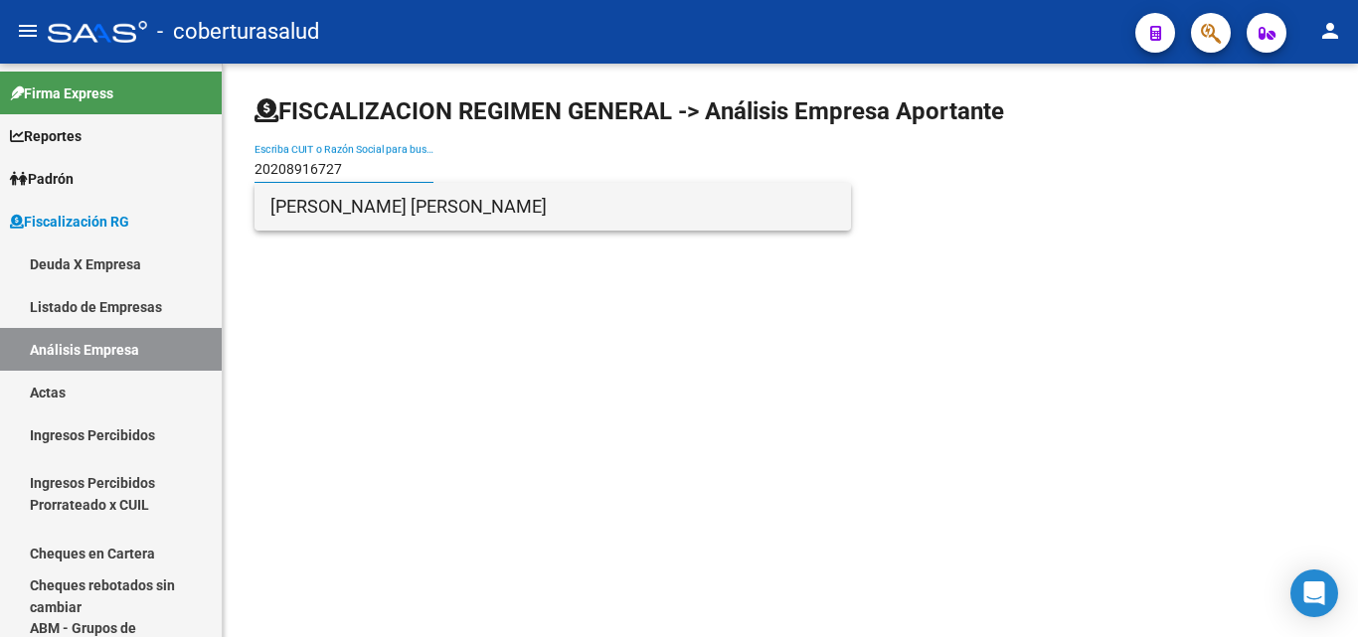
type input "20208916727"
click at [390, 217] on span "[PERSON_NAME] [PERSON_NAME]" at bounding box center [552, 207] width 564 height 48
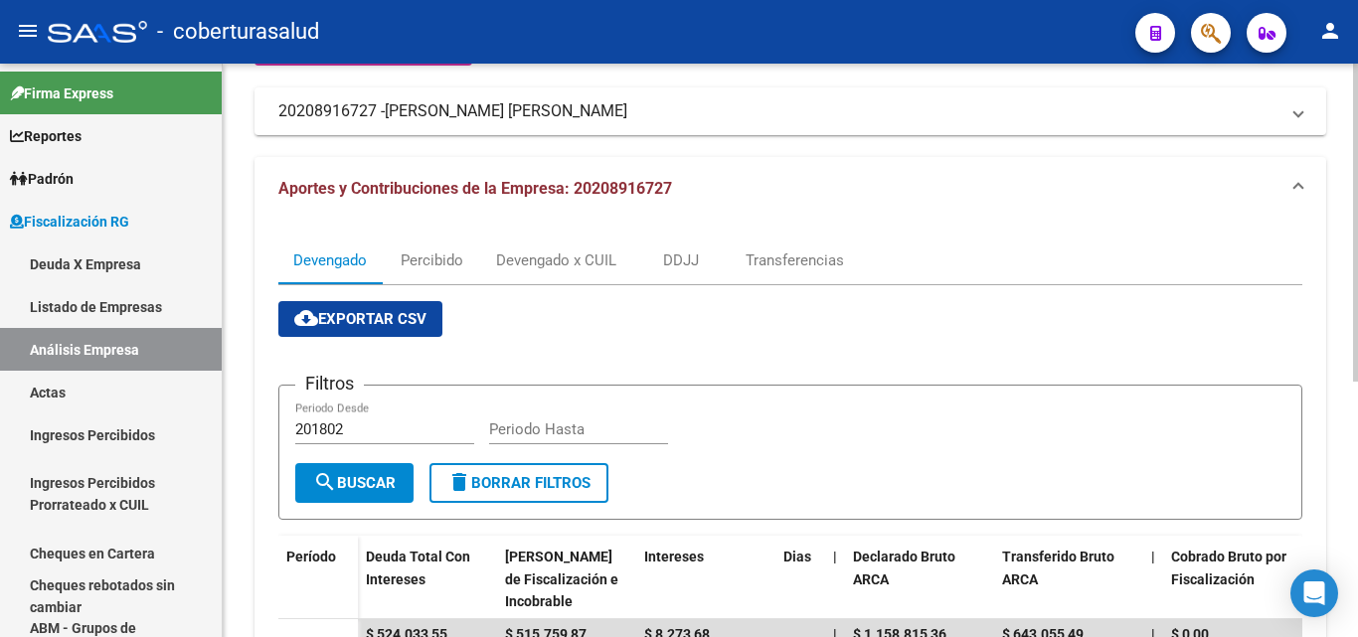
scroll to position [162, 0]
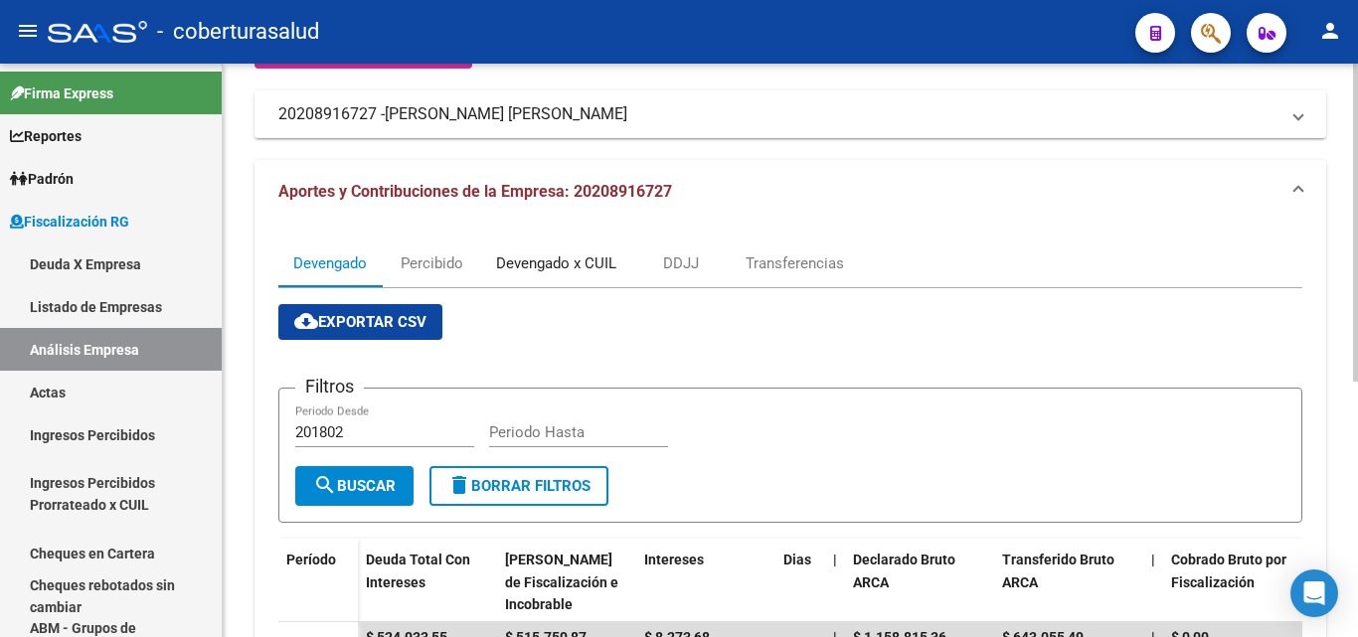
click at [543, 265] on div "Devengado x CUIL" at bounding box center [556, 263] width 120 height 22
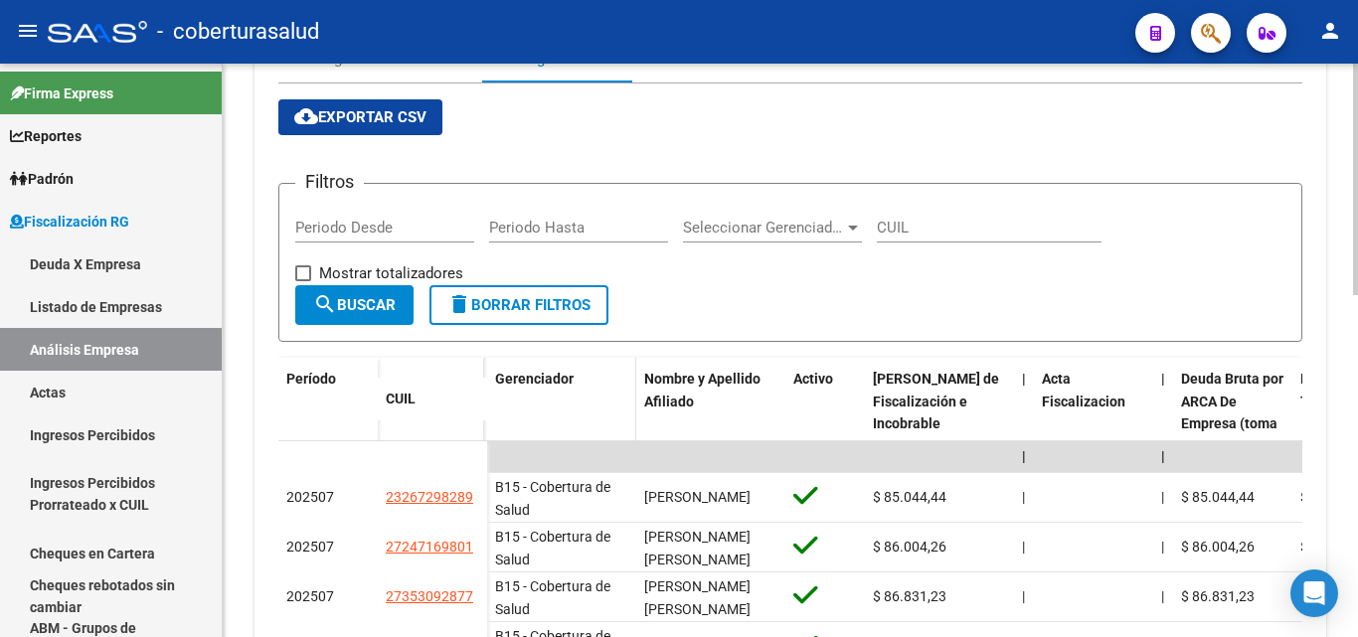
scroll to position [497, 0]
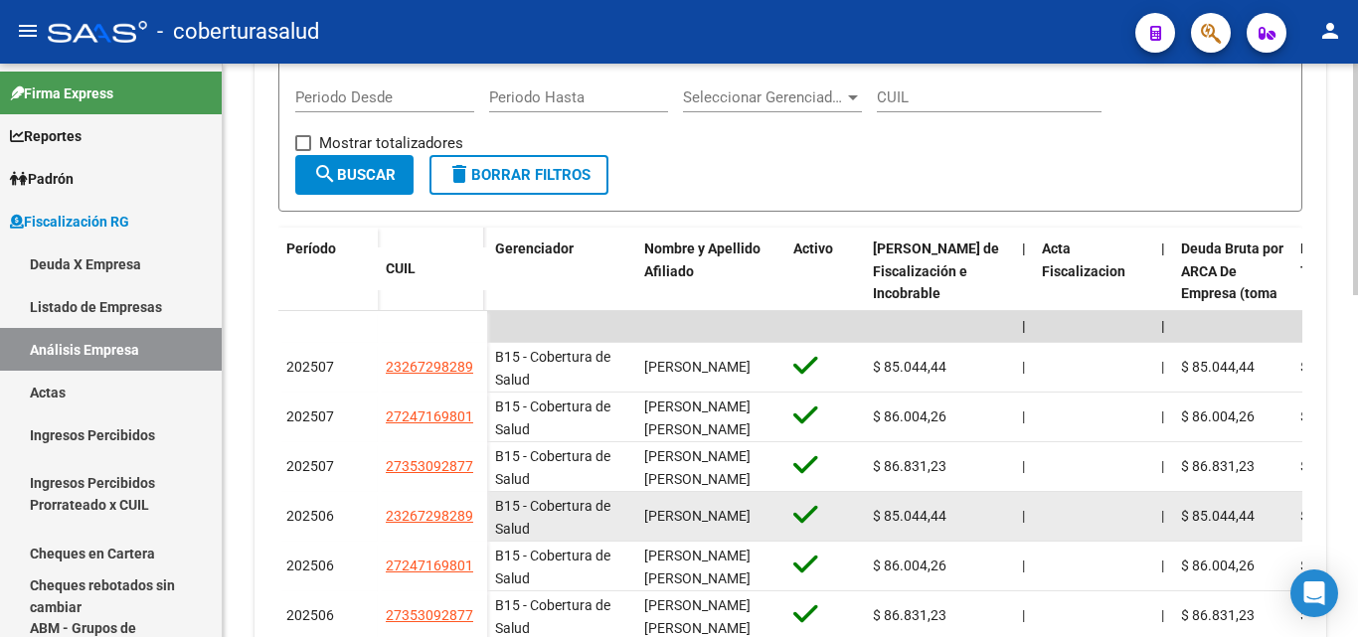
drag, startPoint x: 478, startPoint y: 515, endPoint x: 381, endPoint y: 515, distance: 97.4
click at [381, 515] on datatable-body-cell "23267298289" at bounding box center [432, 517] width 109 height 50
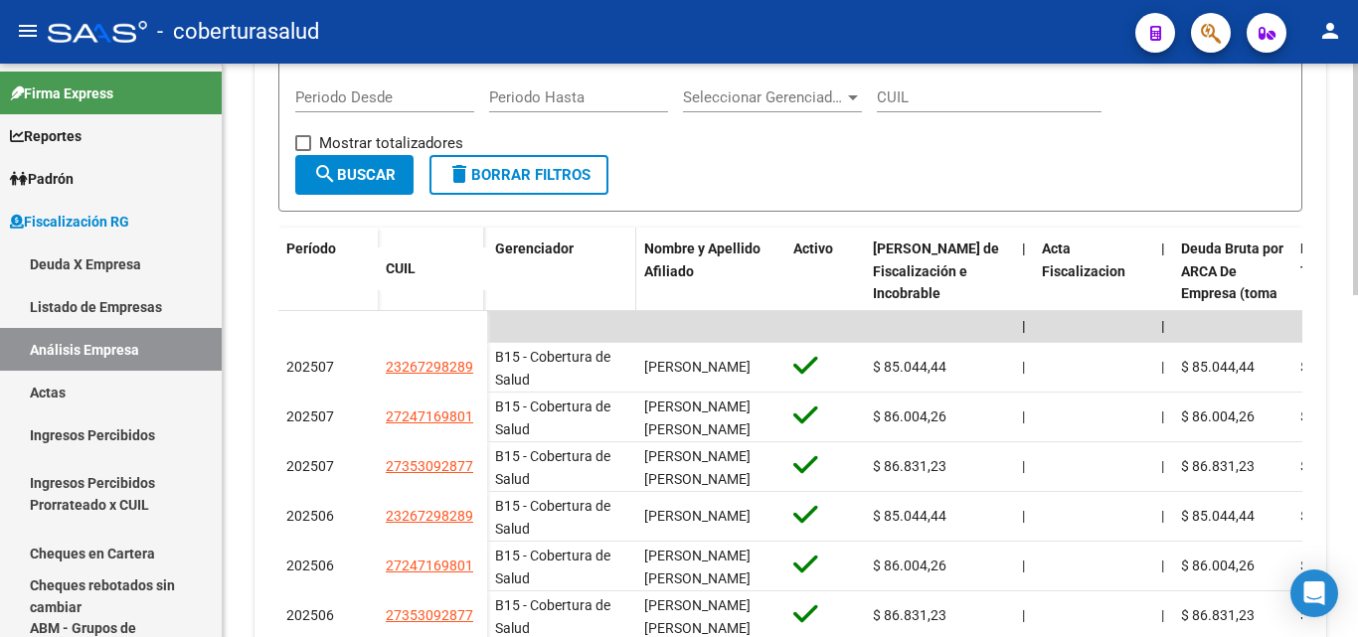
copy span "23267298289"
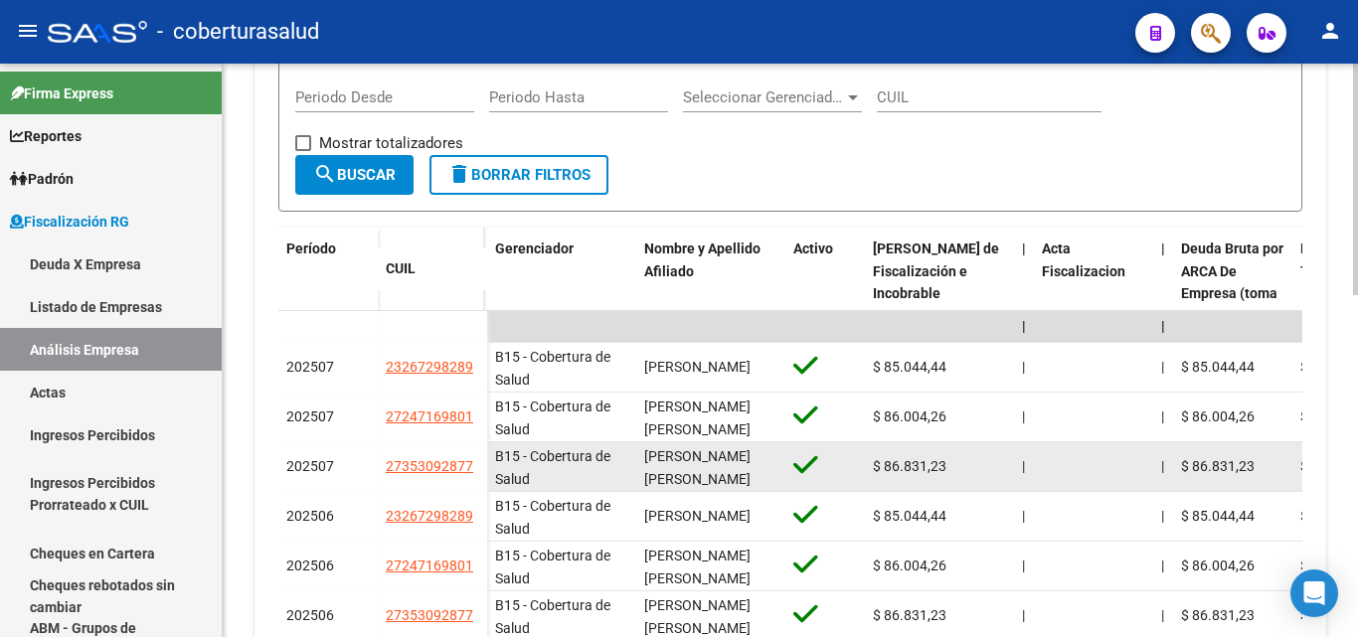
click at [578, 473] on div "B15 - Cobertura de Salud" at bounding box center [561, 466] width 133 height 42
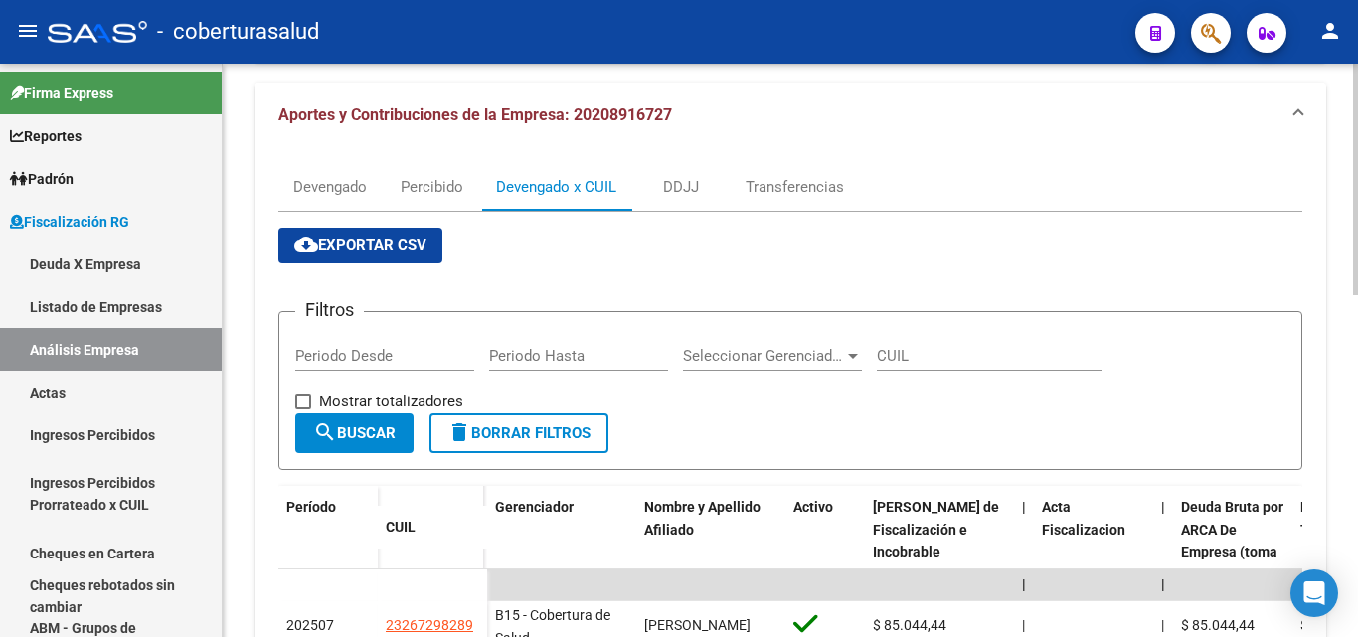
scroll to position [0, 0]
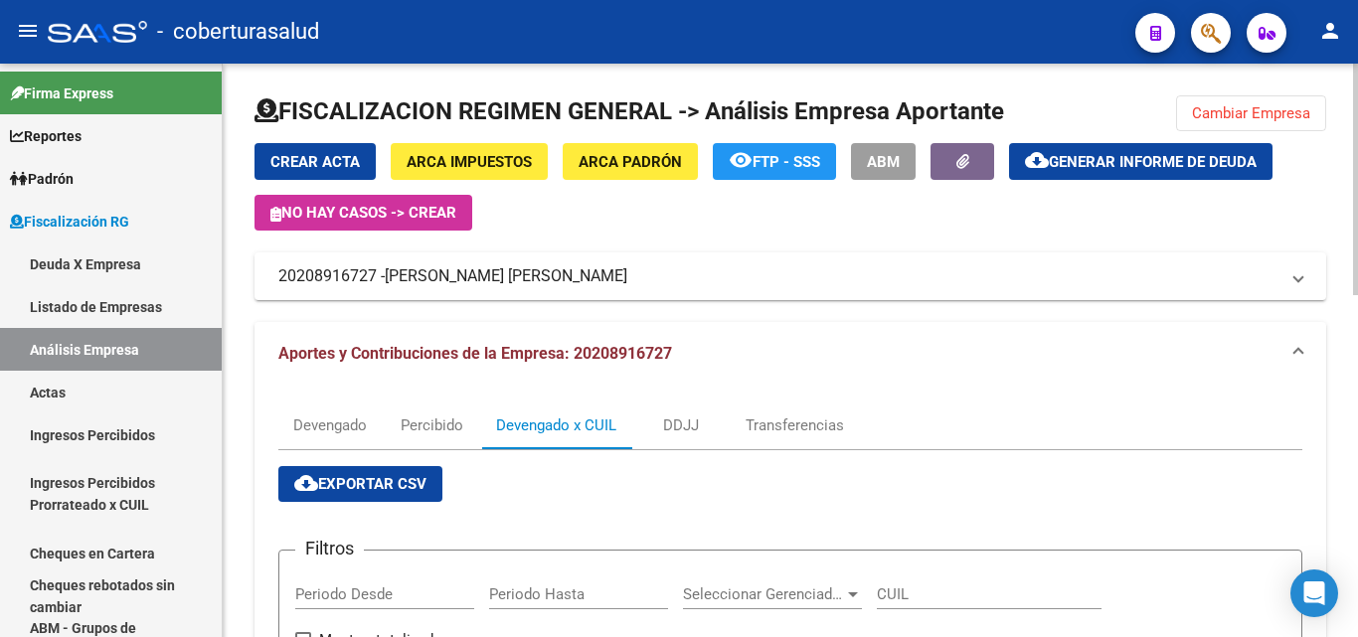
click at [1205, 106] on span "Cambiar Empresa" at bounding box center [1251, 113] width 118 height 18
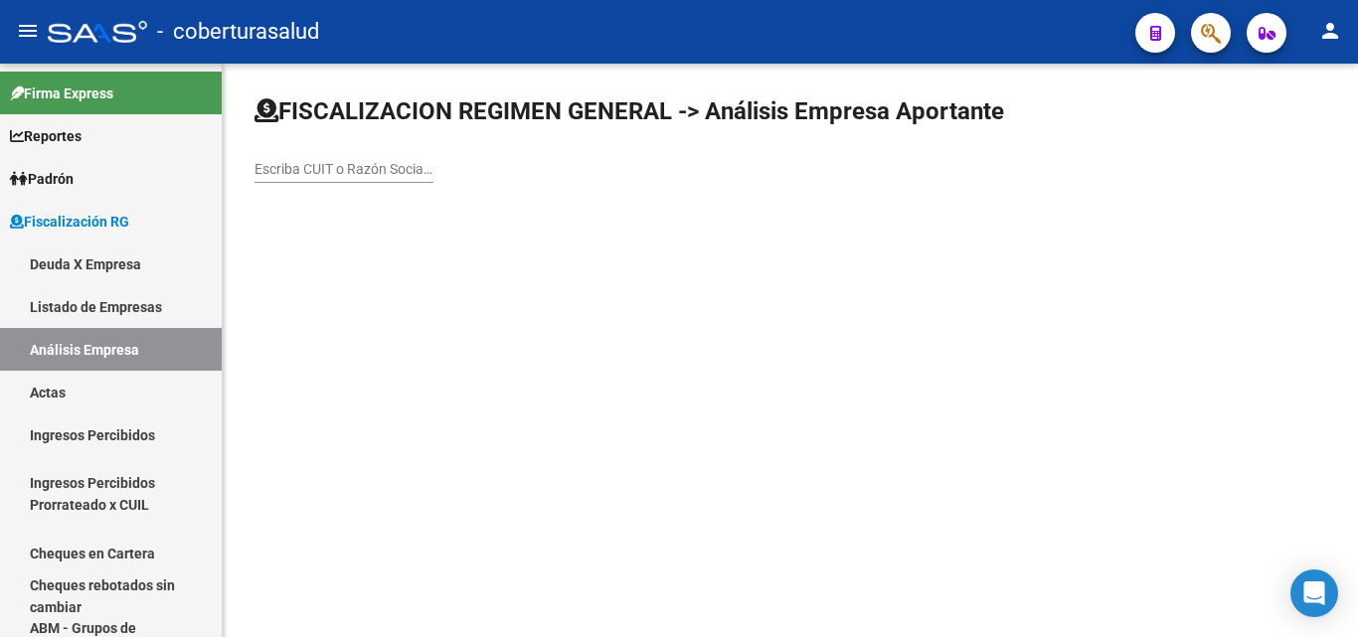
click at [412, 171] on input "Escriba CUIT o Razón Social para buscar" at bounding box center [343, 169] width 179 height 17
paste input "30564947705"
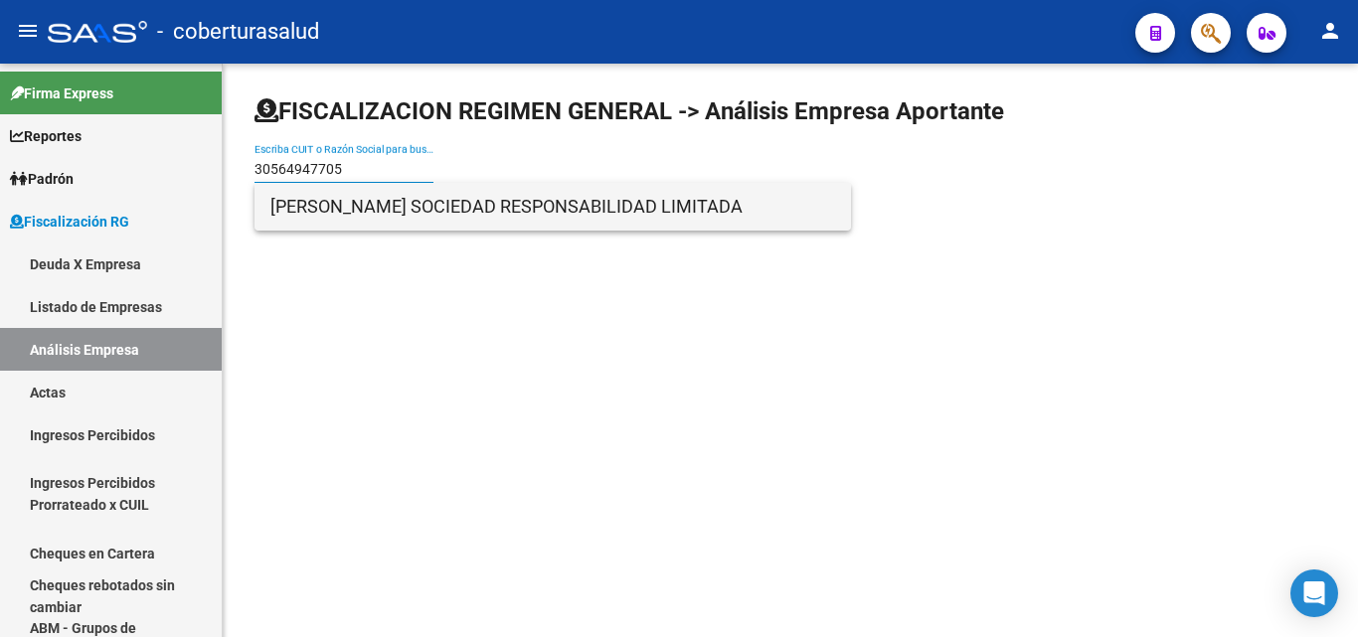
type input "30564947705"
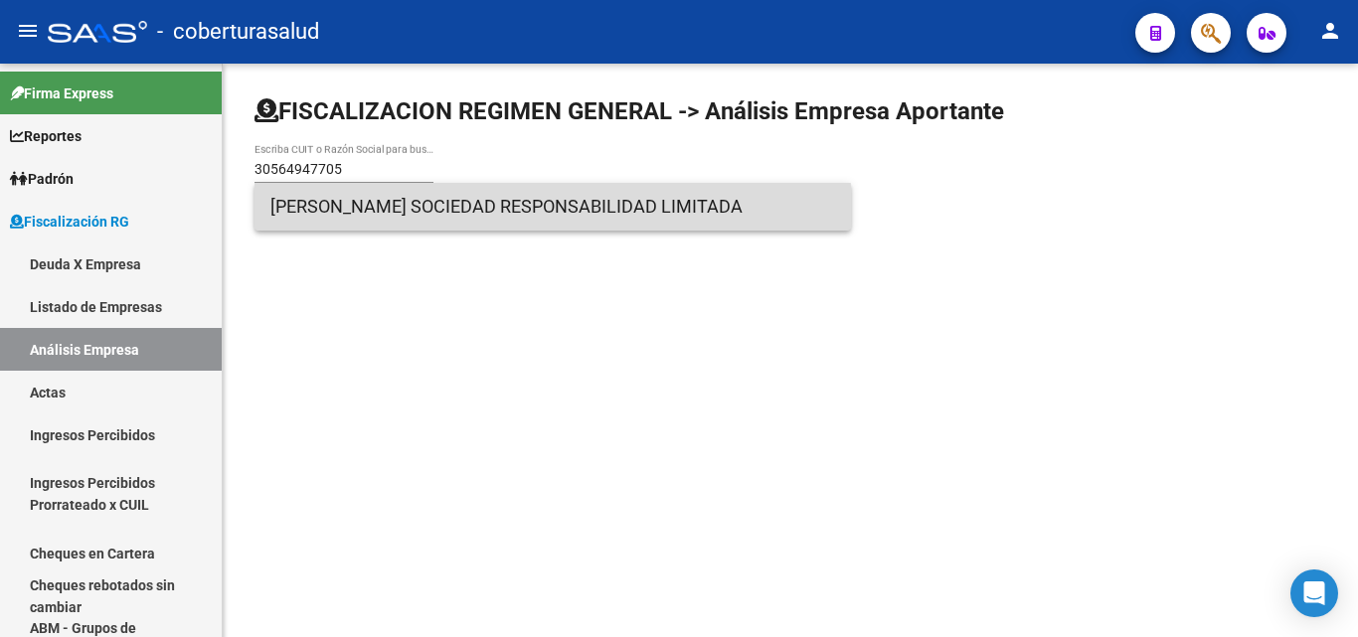
click at [392, 215] on span "[PERSON_NAME] SOCIEDAD RESPONSABILIDAD LIMITADA" at bounding box center [552, 207] width 564 height 48
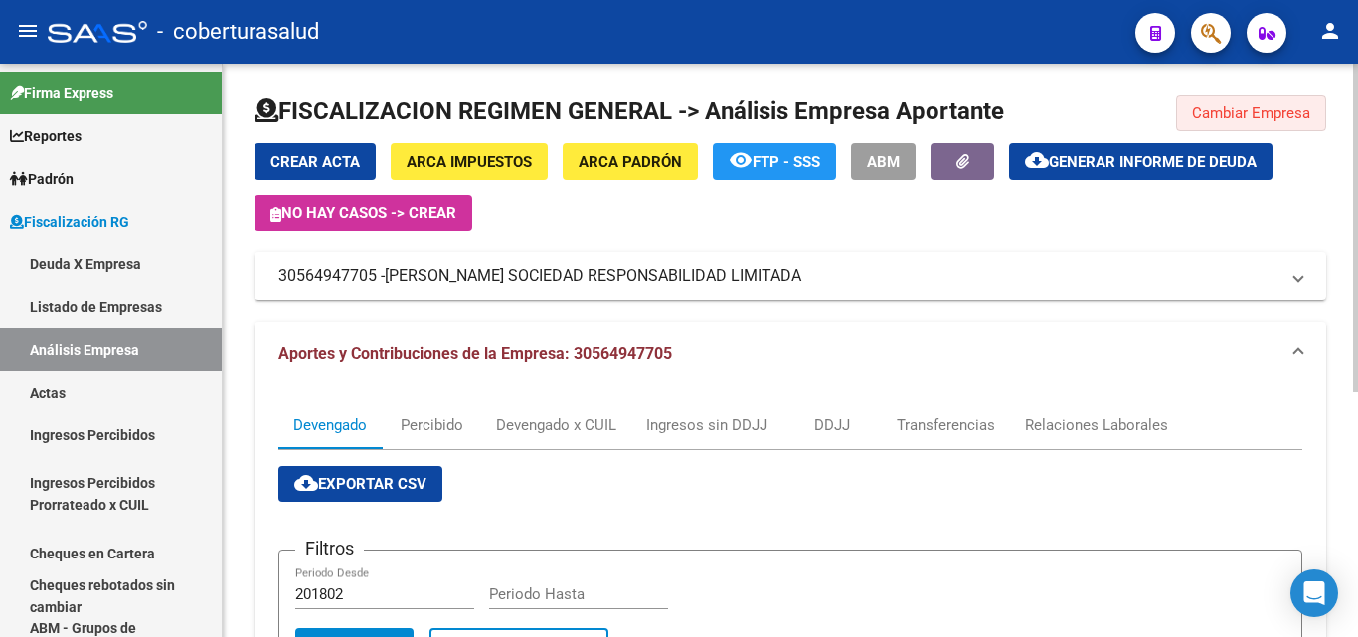
click at [1190, 112] on button "Cambiar Empresa" at bounding box center [1251, 113] width 150 height 36
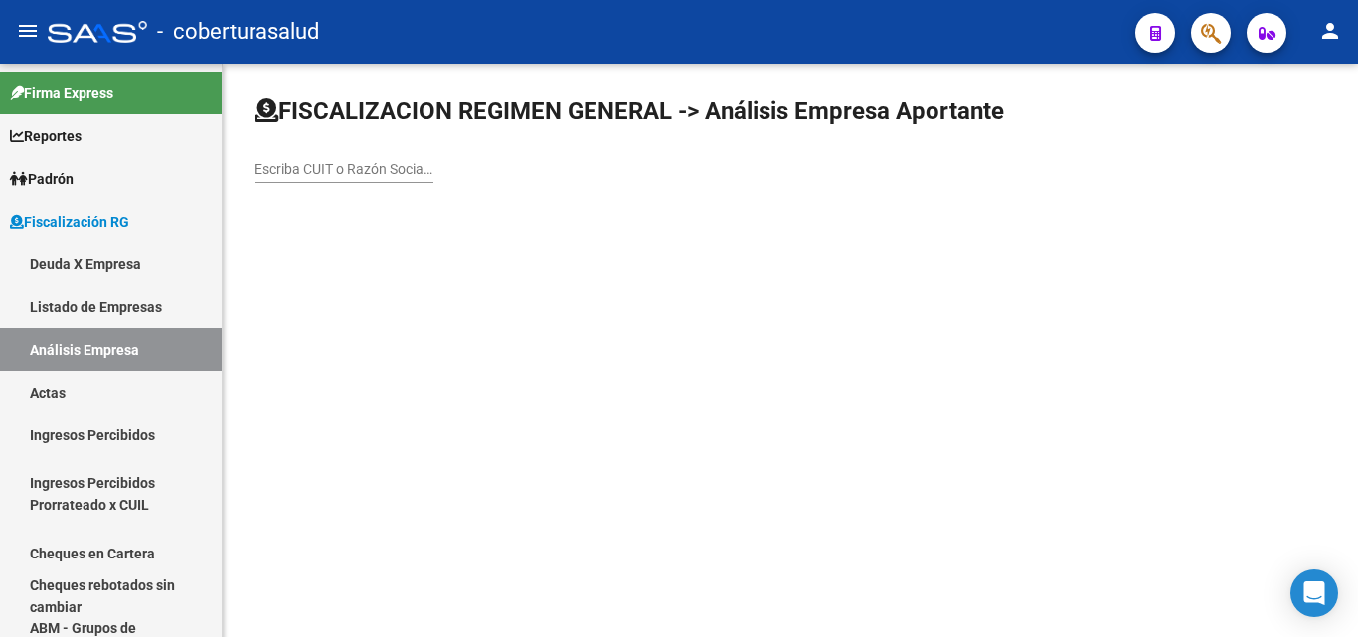
click at [280, 173] on input "Escriba CUIT o Razón Social para buscar" at bounding box center [343, 169] width 179 height 17
paste input "20927791901"
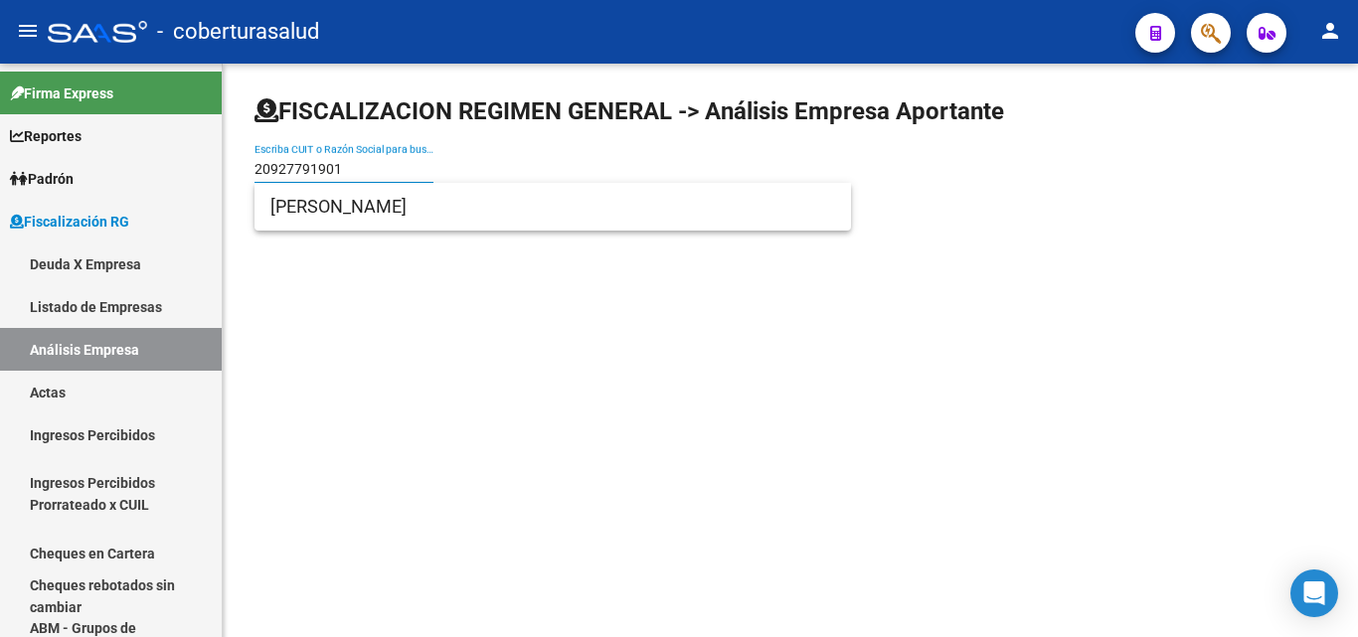
type input "20927791901"
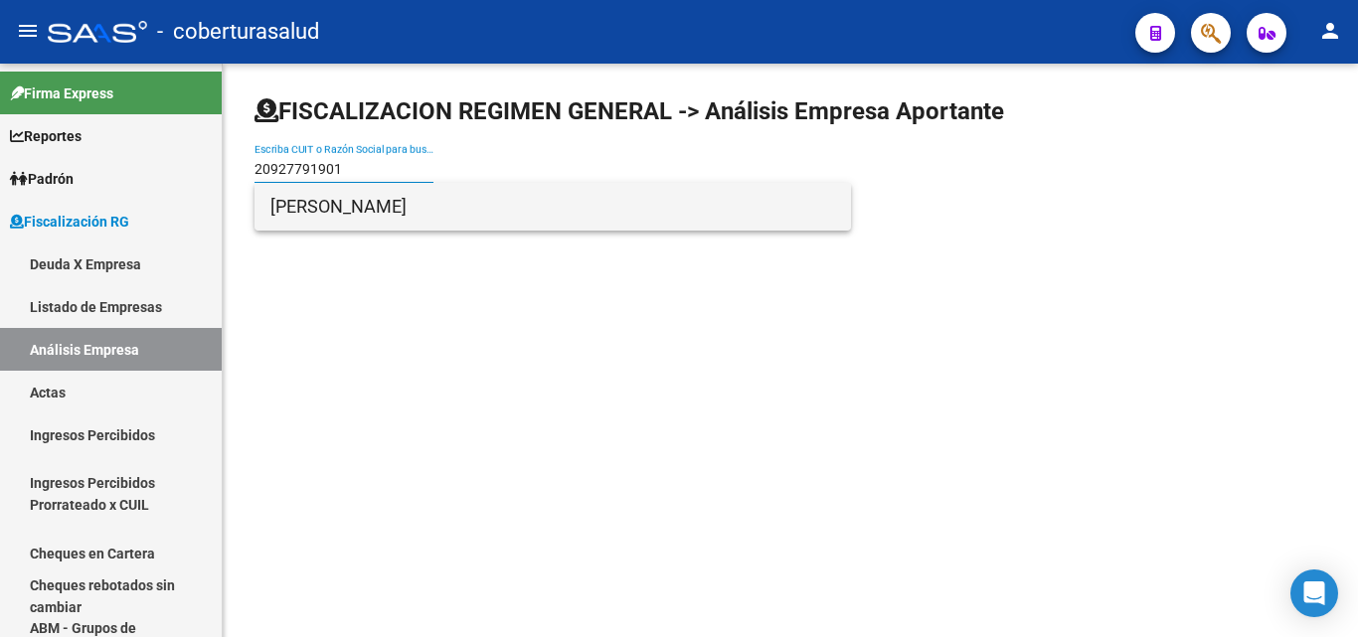
click at [332, 213] on span "[PERSON_NAME]" at bounding box center [552, 207] width 564 height 48
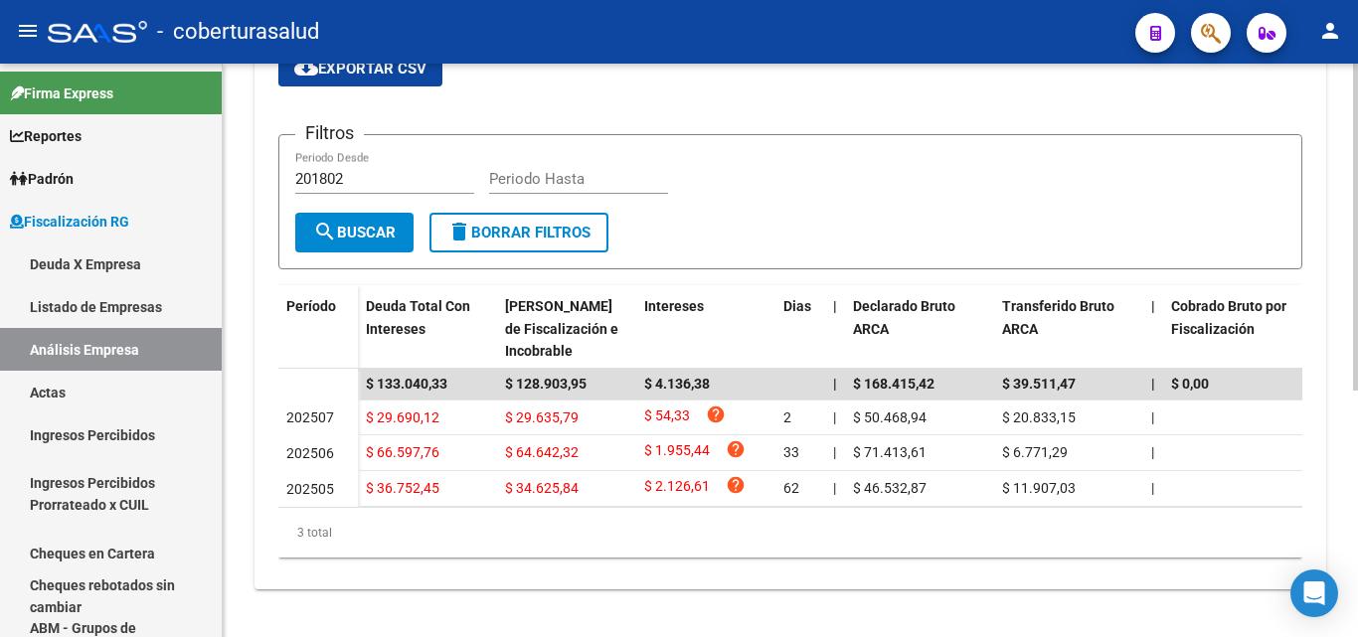
scroll to position [433, 0]
